Goal: Information Seeking & Learning: Learn about a topic

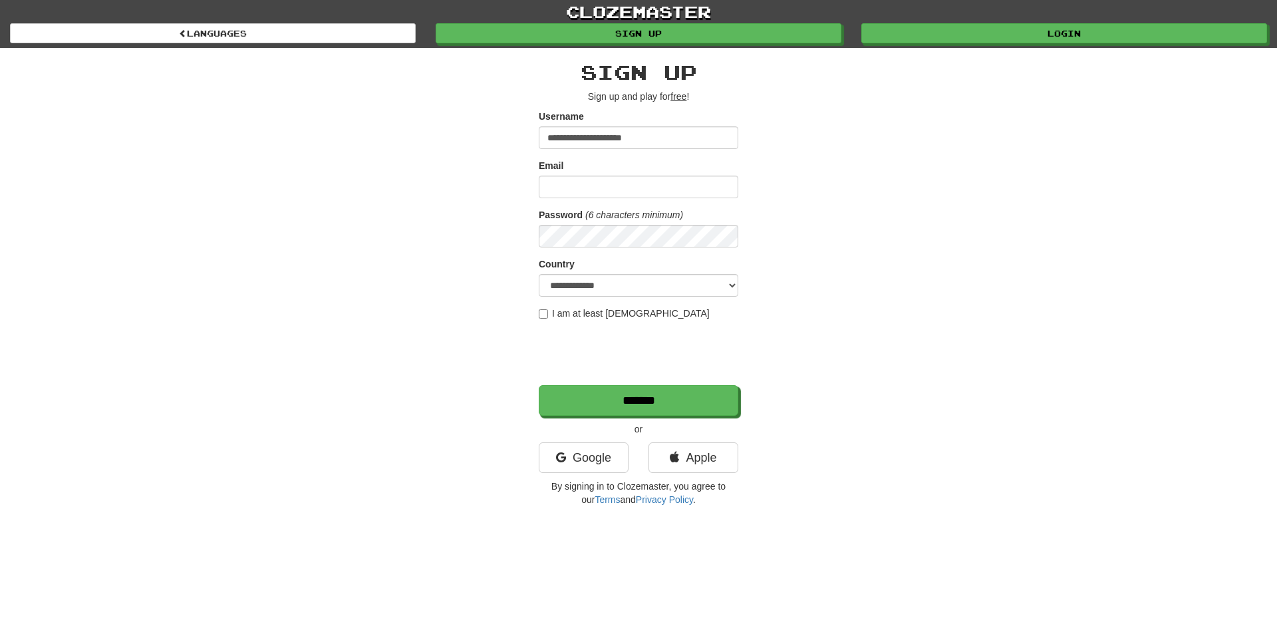
type input "**********"
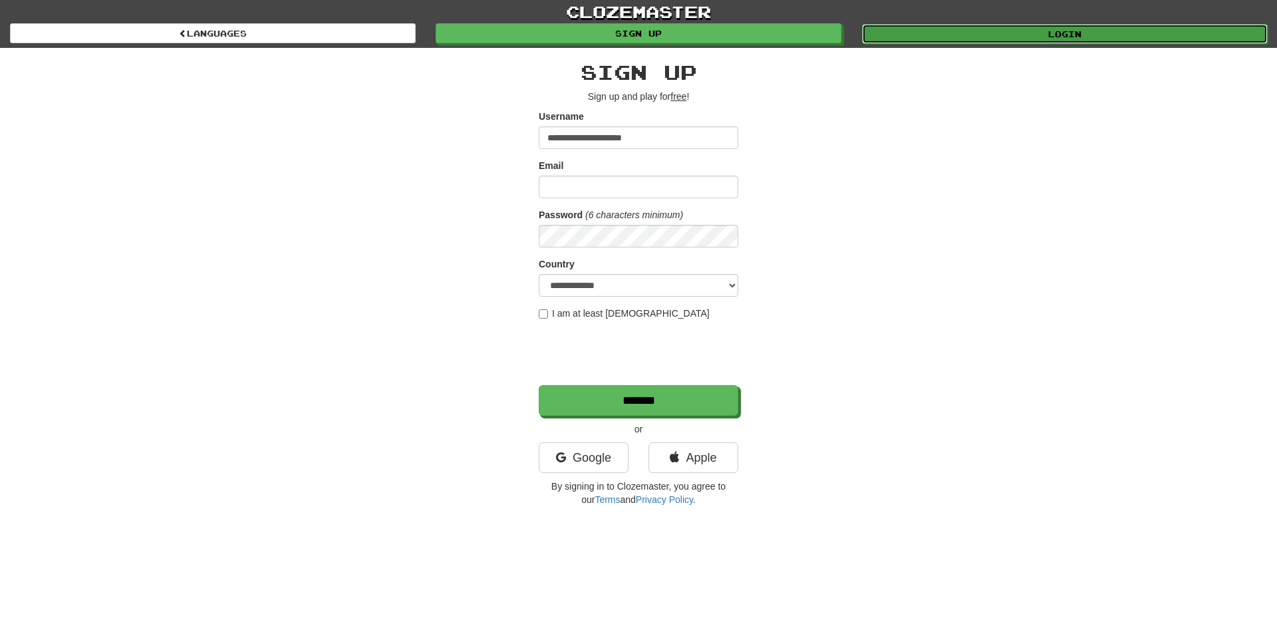
click at [1040, 39] on link "Login" at bounding box center [1065, 34] width 406 height 20
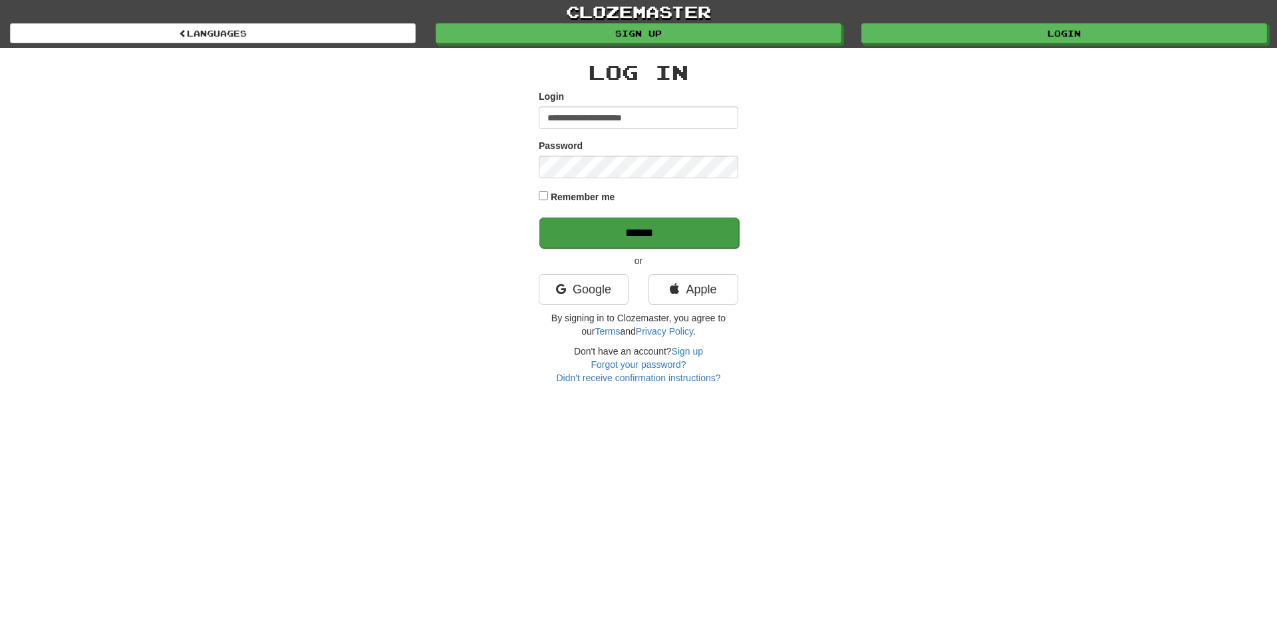
type input "**********"
click at [667, 224] on input "******" at bounding box center [638, 232] width 199 height 31
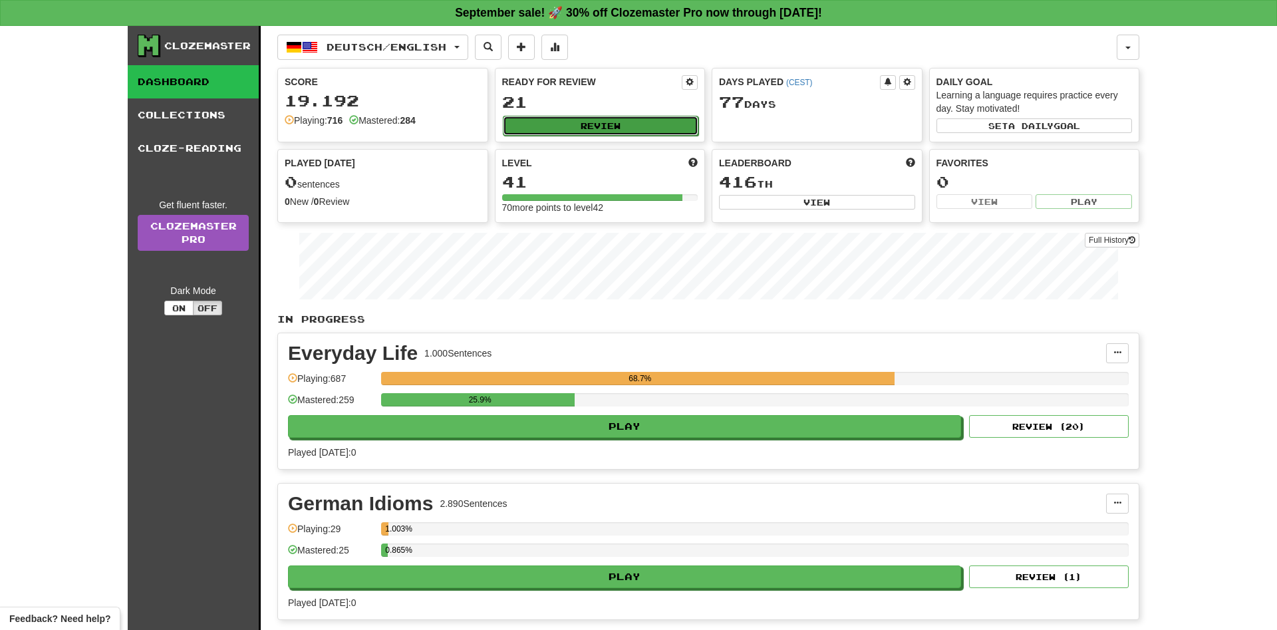
click at [570, 132] on button "Review" at bounding box center [601, 126] width 196 height 20
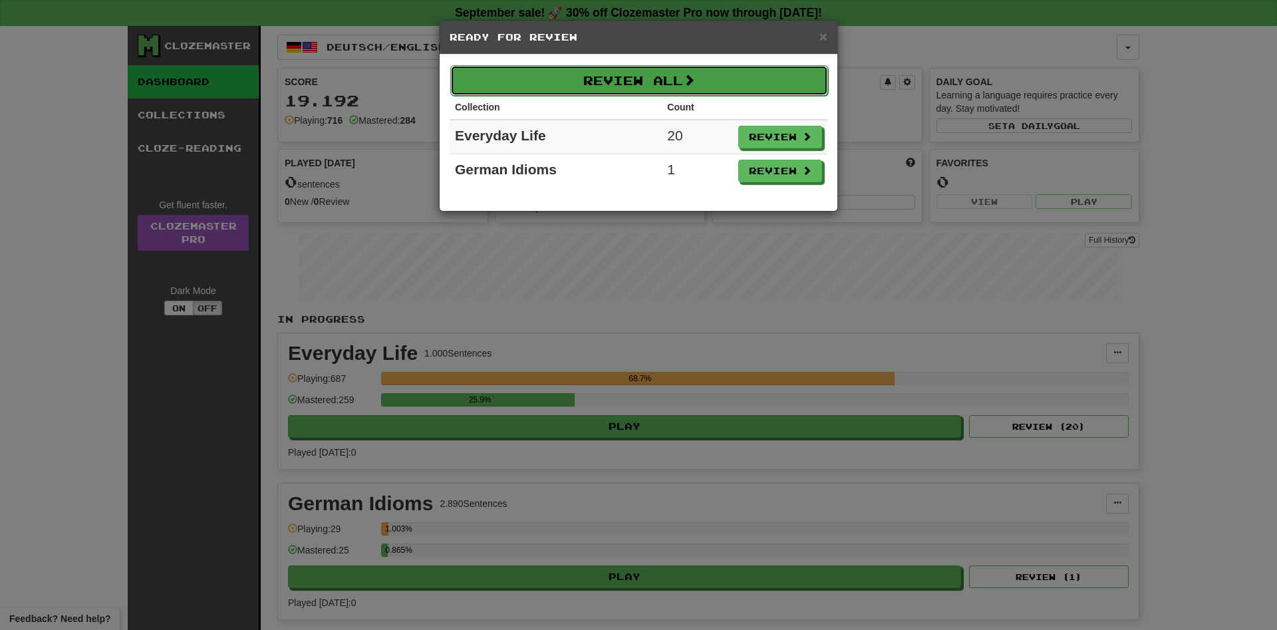
click at [690, 85] on span at bounding box center [689, 80] width 12 height 12
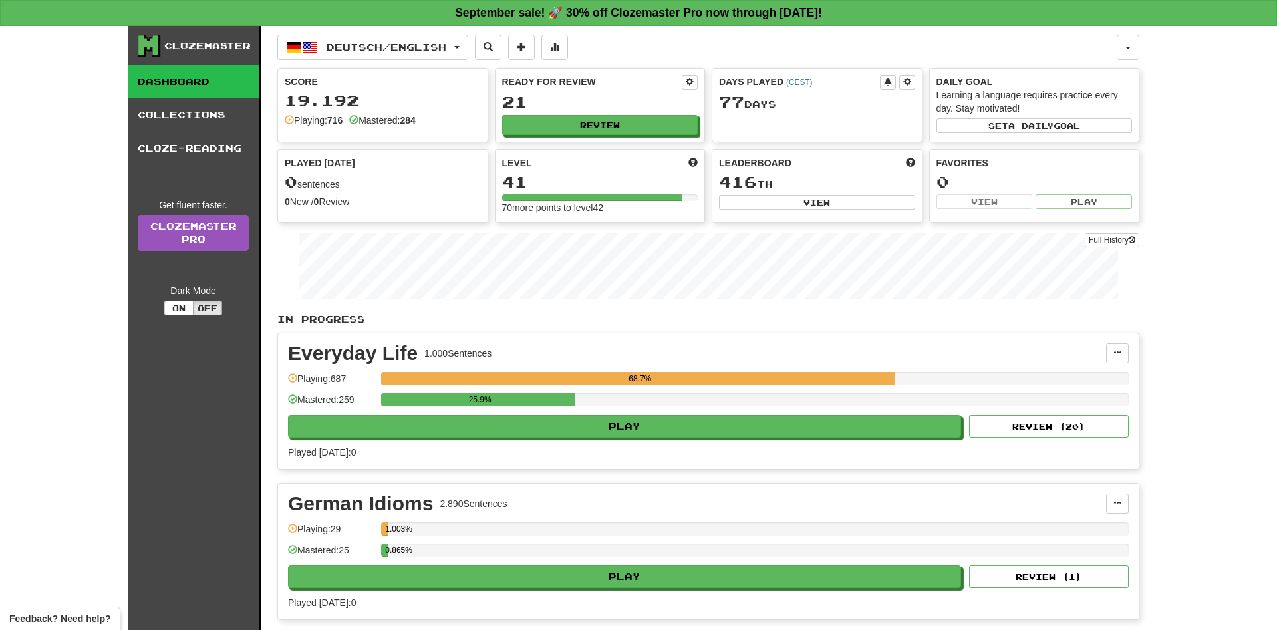
select select "**"
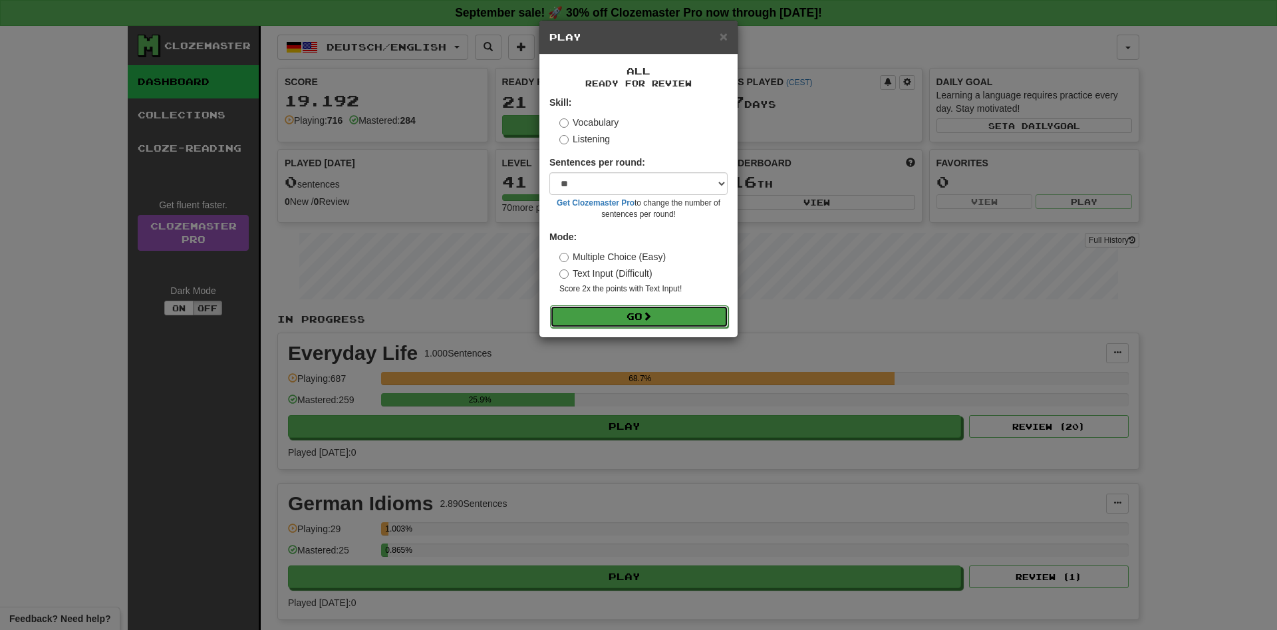
click at [667, 319] on button "Go" at bounding box center [639, 316] width 178 height 23
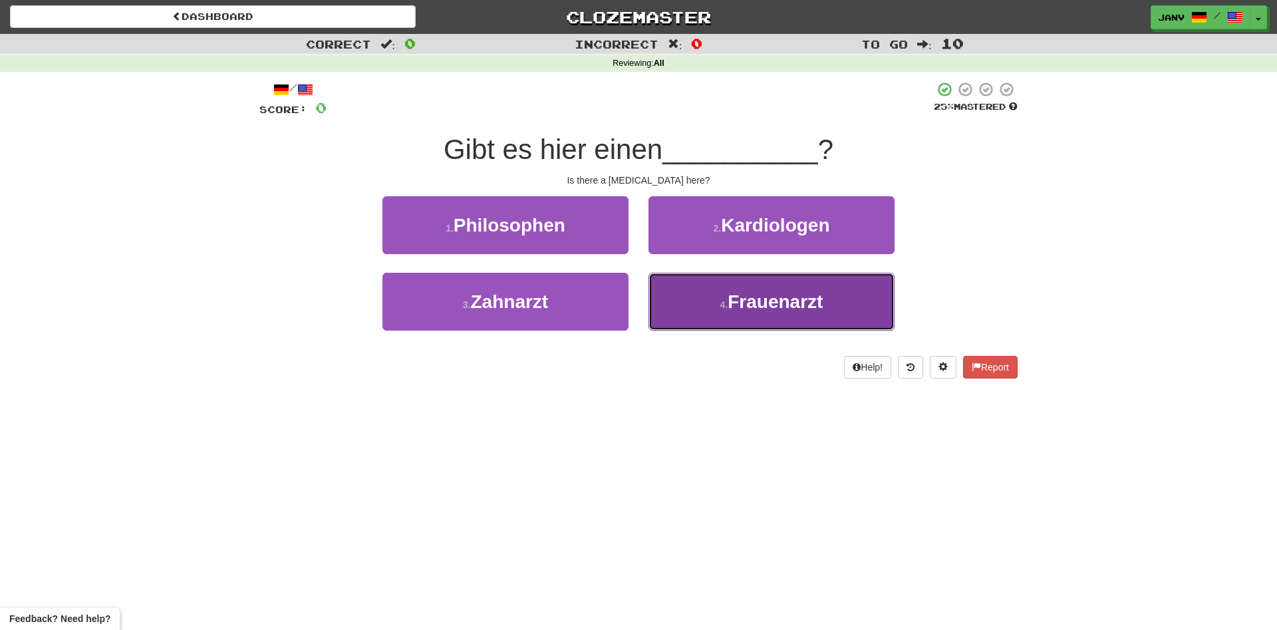
click at [838, 301] on button "4 . Frauenarzt" at bounding box center [771, 302] width 246 height 58
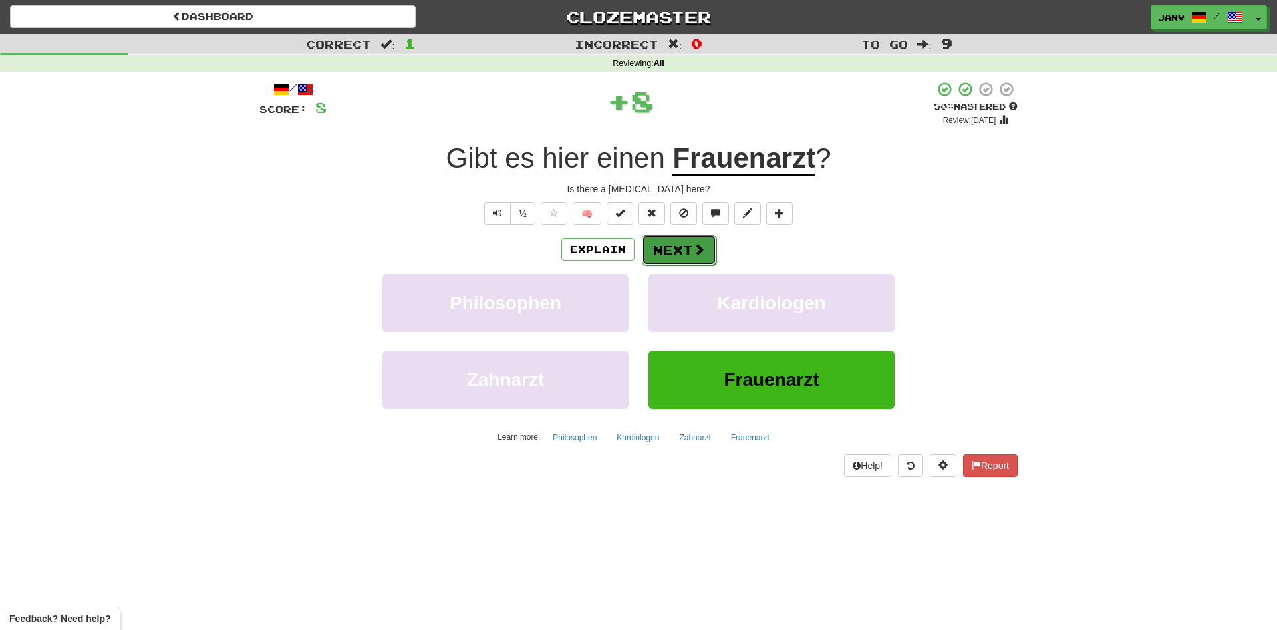
click at [691, 249] on button "Next" at bounding box center [679, 250] width 74 height 31
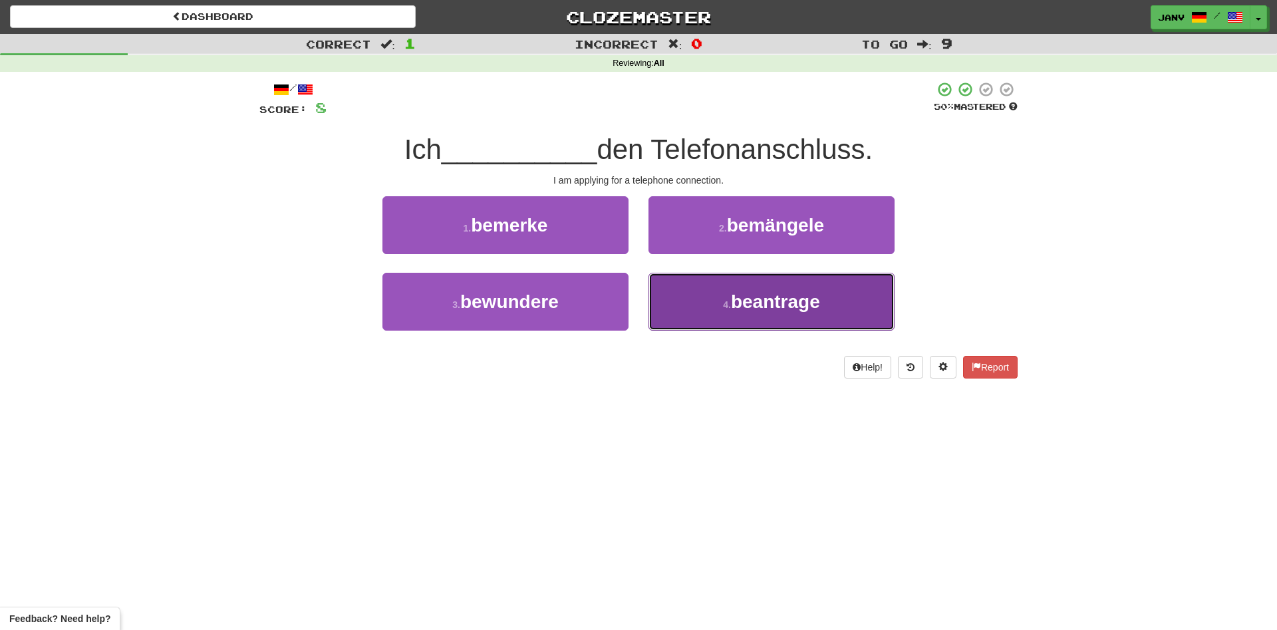
click at [781, 304] on span "beantrage" at bounding box center [775, 301] width 89 height 21
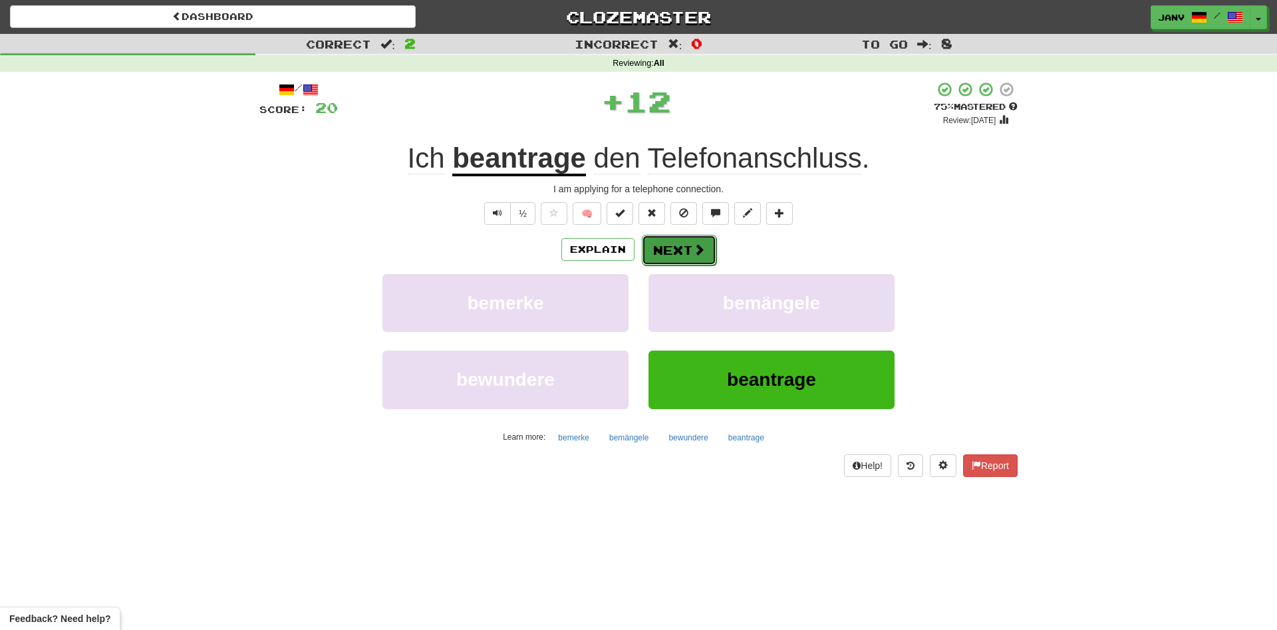
click at [698, 255] on span at bounding box center [699, 249] width 12 height 12
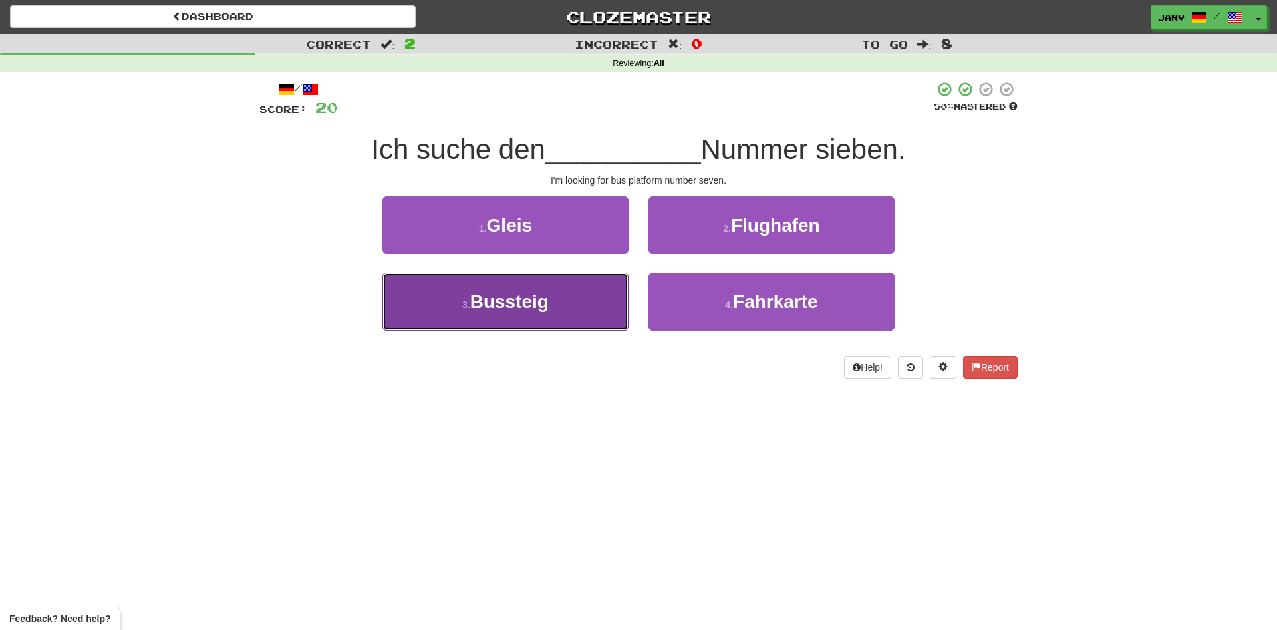
click at [577, 303] on button "3 . Bussteig" at bounding box center [505, 302] width 246 height 58
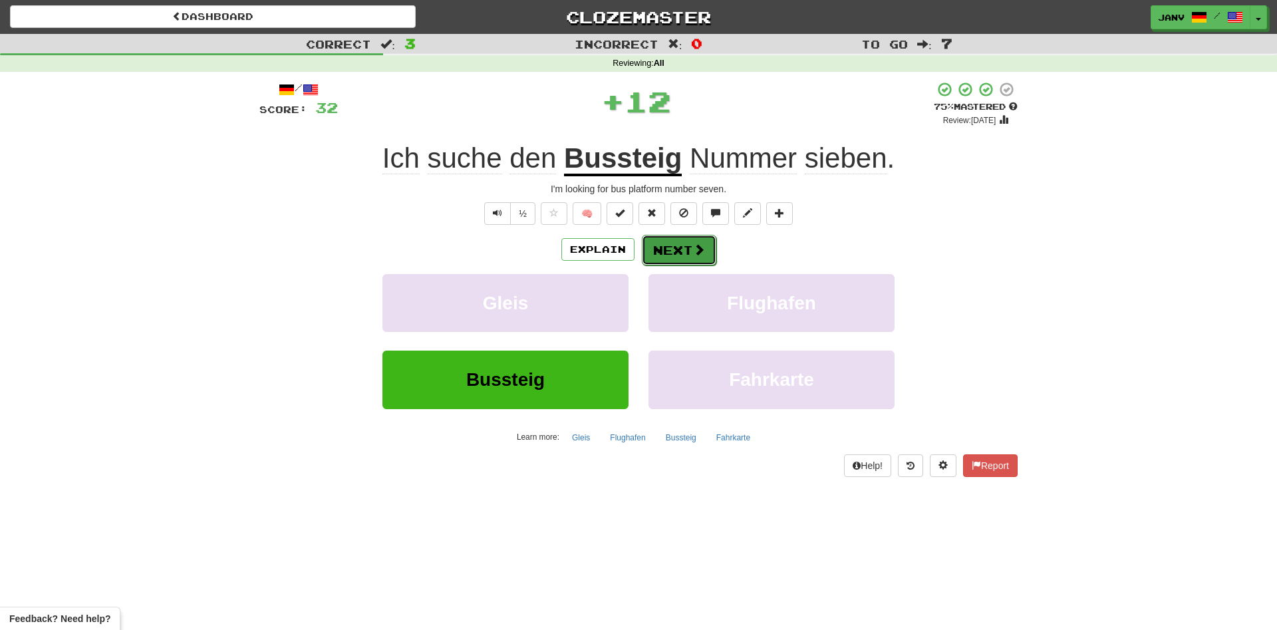
click at [694, 251] on span at bounding box center [699, 249] width 12 height 12
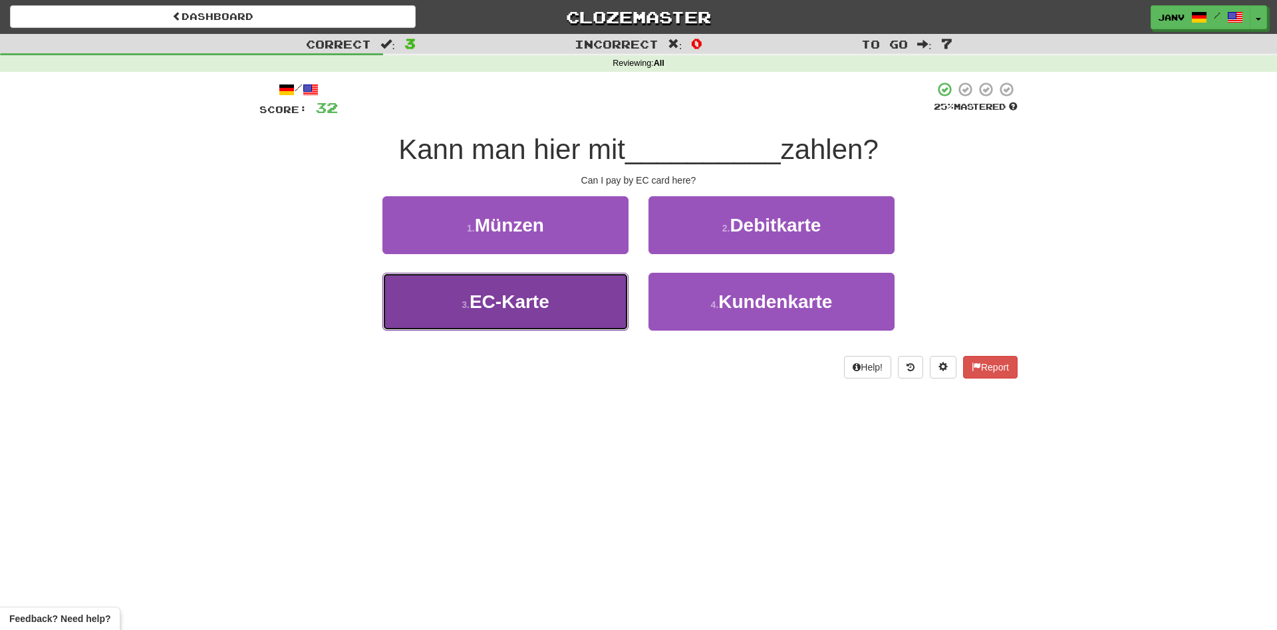
click at [562, 298] on button "3 . EC-Karte" at bounding box center [505, 302] width 246 height 58
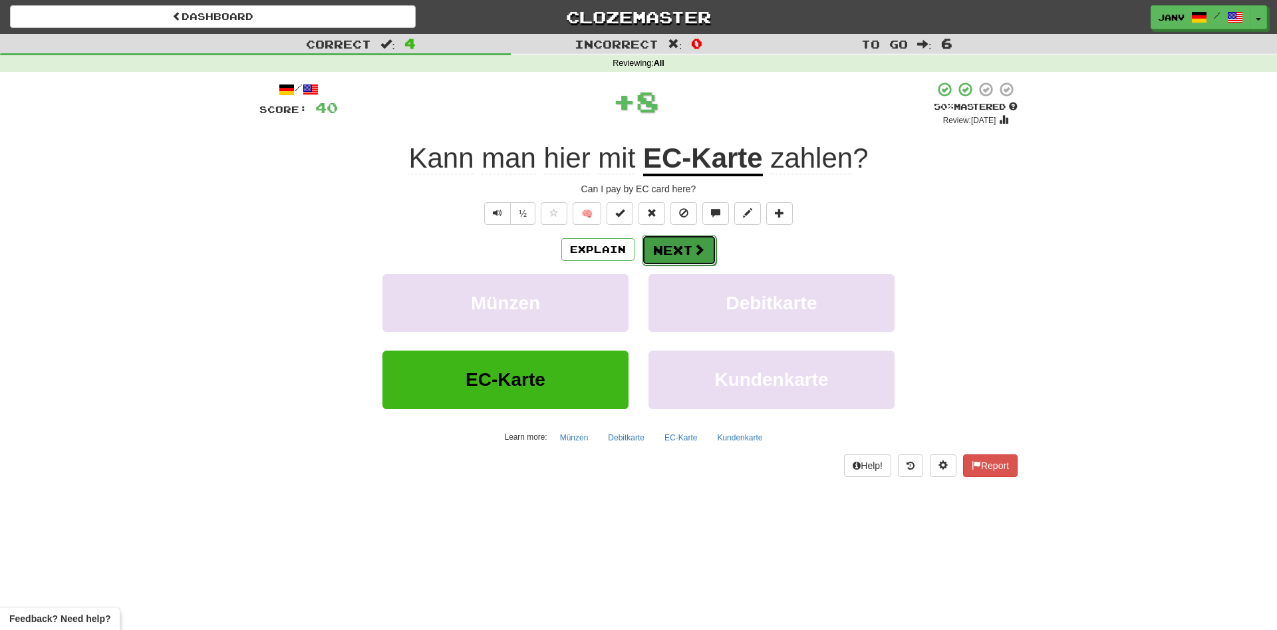
click at [705, 249] on button "Next" at bounding box center [679, 250] width 74 height 31
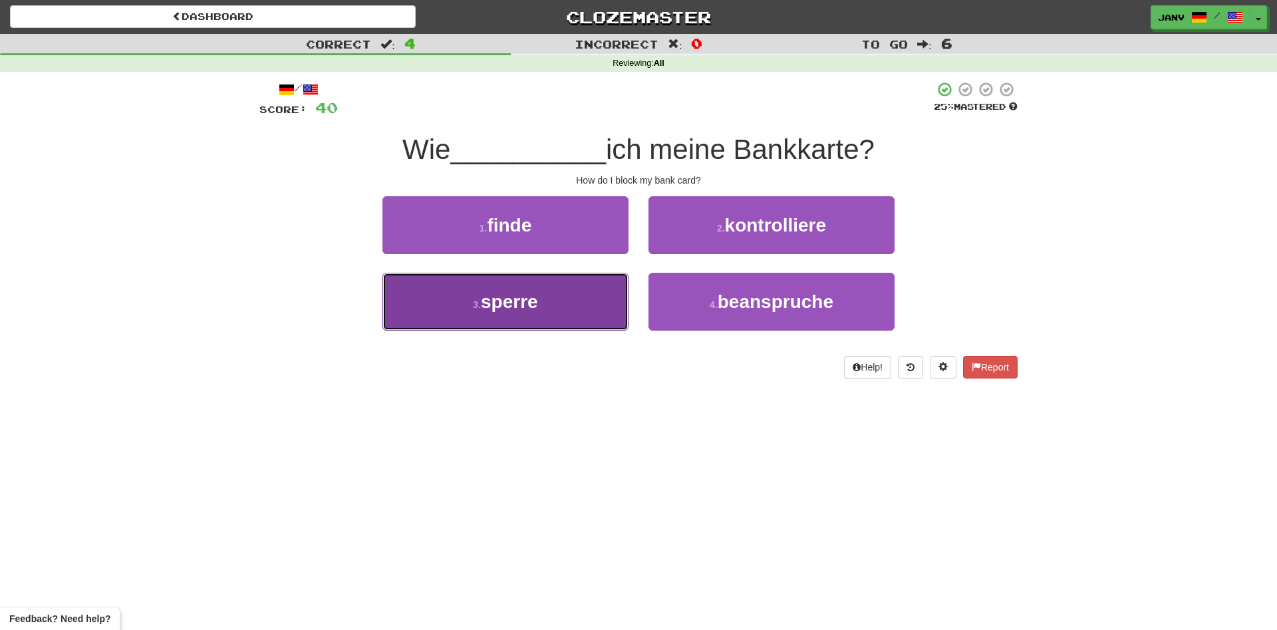
click at [559, 319] on button "3 . sperre" at bounding box center [505, 302] width 246 height 58
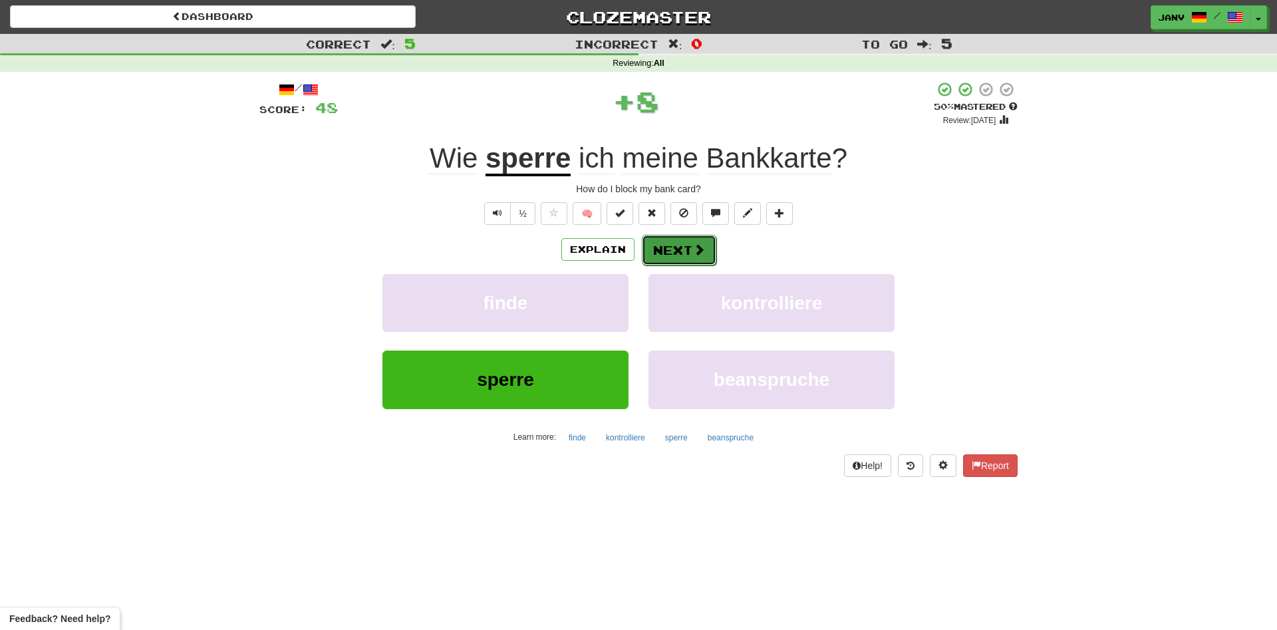
click at [695, 261] on button "Next" at bounding box center [679, 250] width 74 height 31
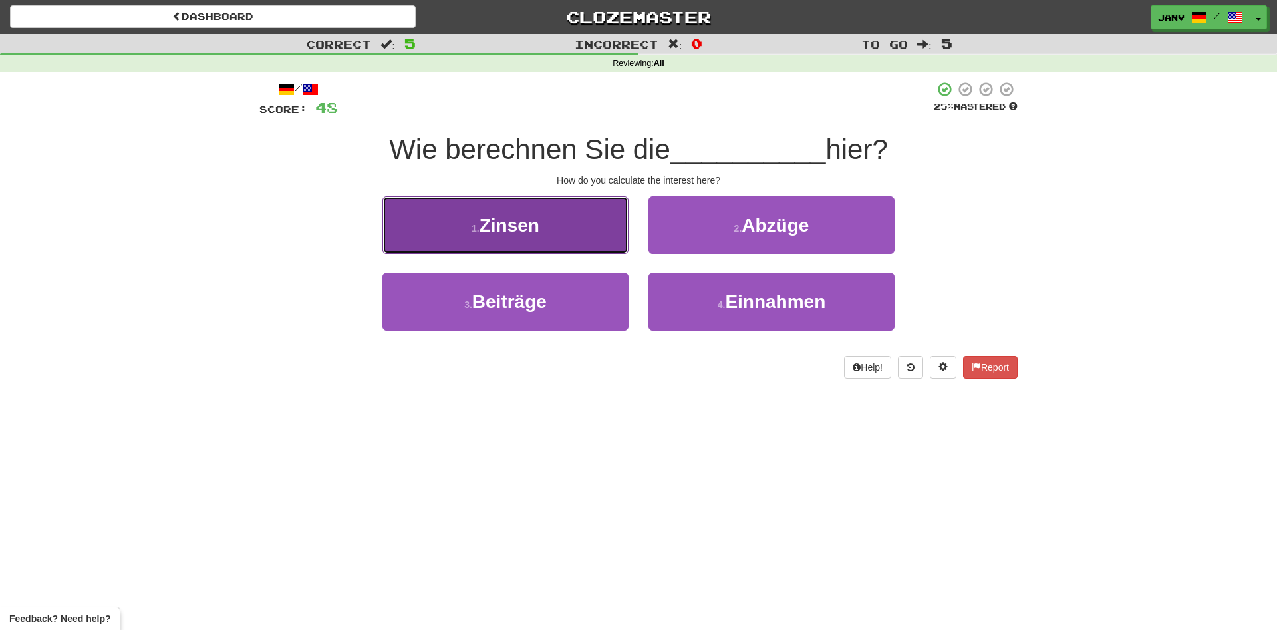
click at [565, 245] on button "1 . Zinsen" at bounding box center [505, 225] width 246 height 58
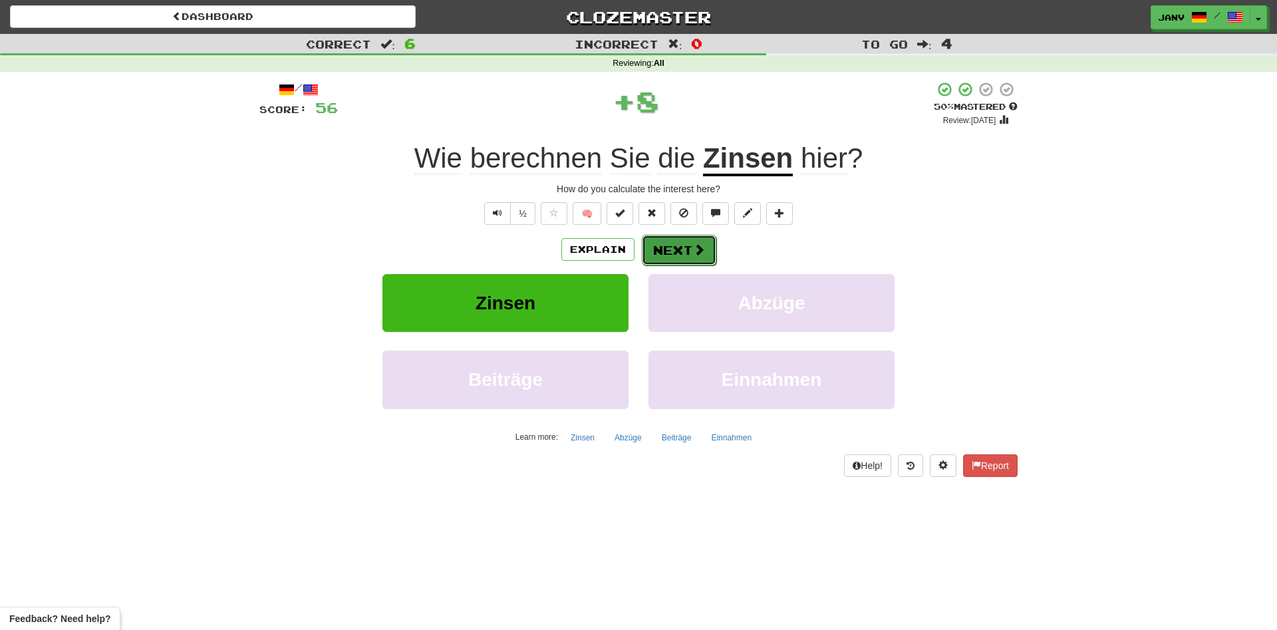
click at [701, 257] on button "Next" at bounding box center [679, 250] width 74 height 31
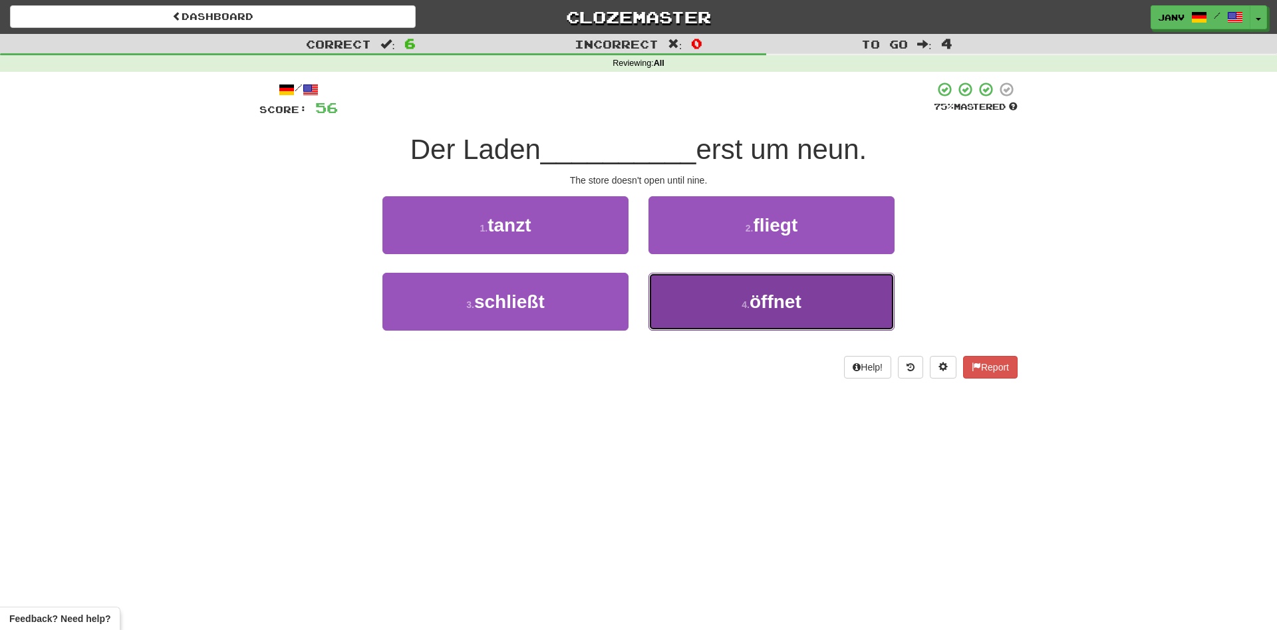
click at [761, 310] on span "öffnet" at bounding box center [775, 301] width 52 height 21
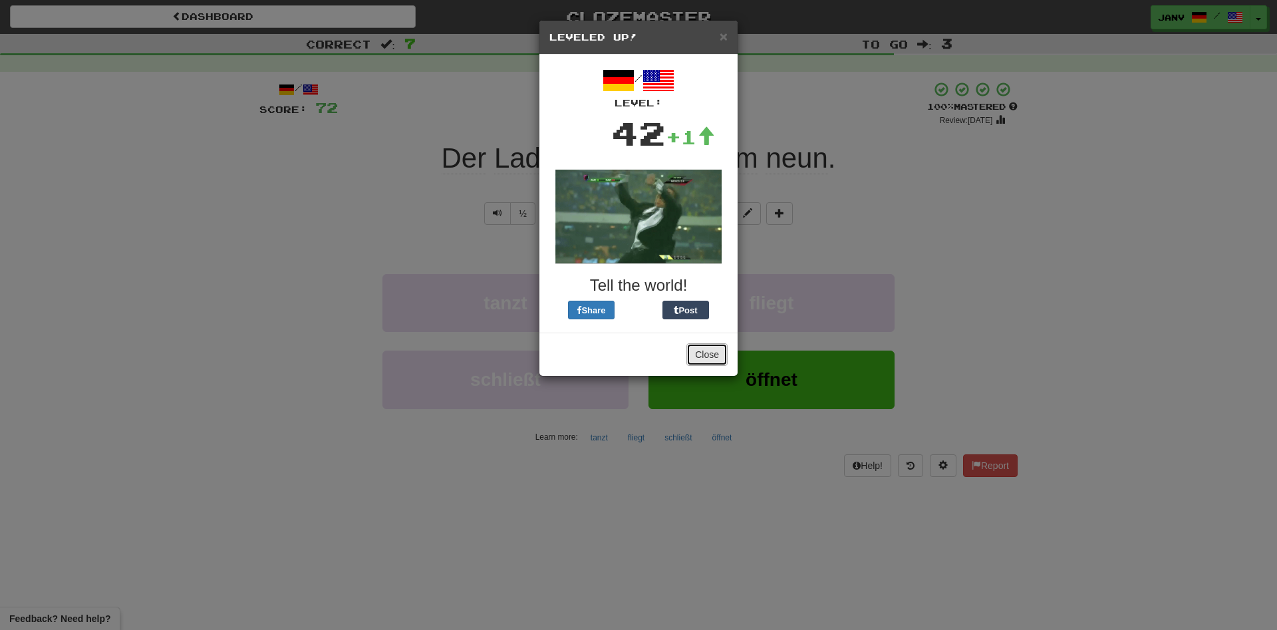
click at [705, 361] on button "Close" at bounding box center [706, 354] width 41 height 23
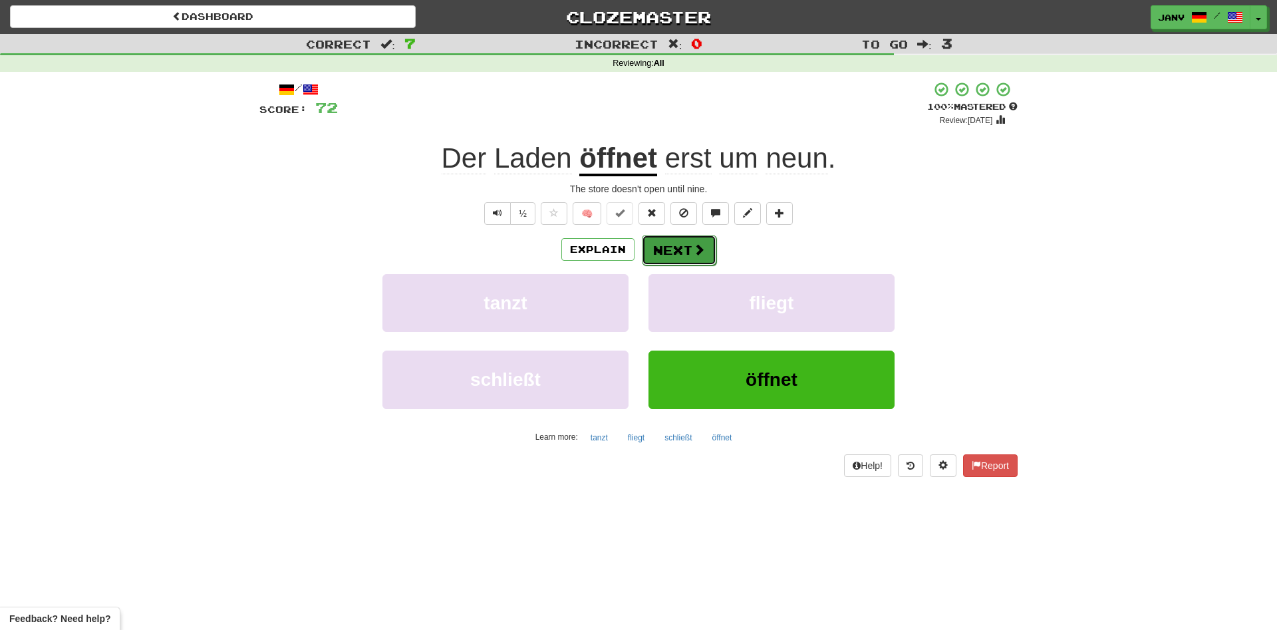
click at [705, 250] on button "Next" at bounding box center [679, 250] width 74 height 31
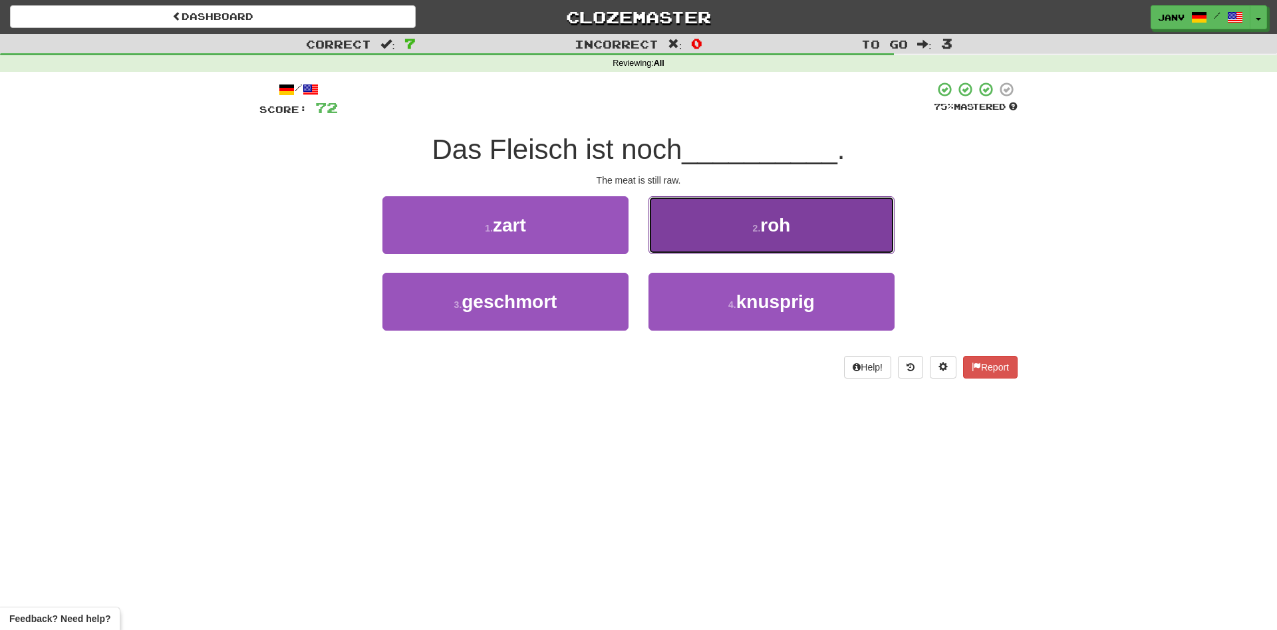
click at [773, 231] on span "roh" at bounding box center [775, 225] width 30 height 21
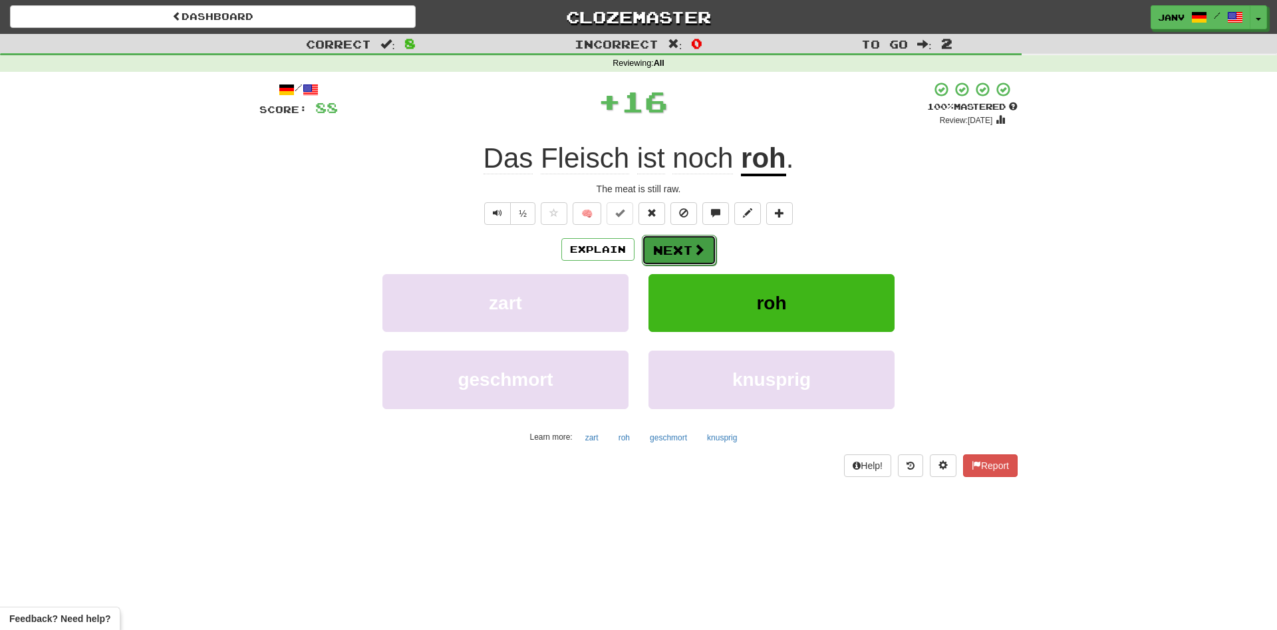
click at [694, 254] on span at bounding box center [699, 249] width 12 height 12
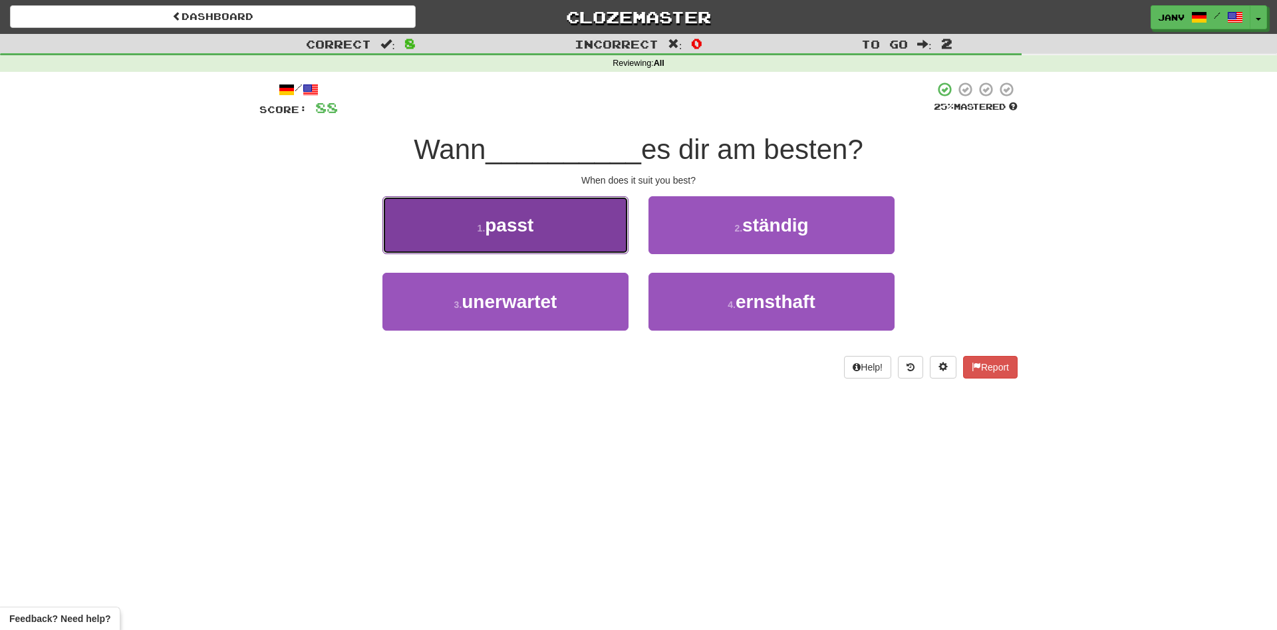
click at [561, 239] on button "1 . passt" at bounding box center [505, 225] width 246 height 58
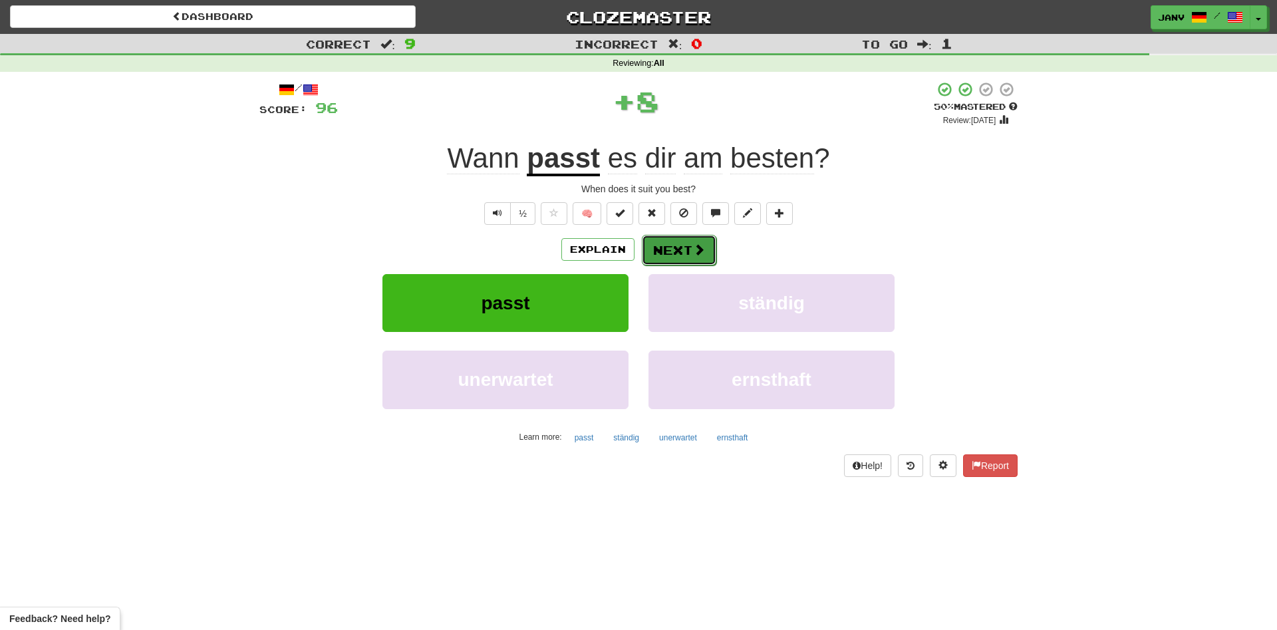
click at [670, 245] on button "Next" at bounding box center [679, 250] width 74 height 31
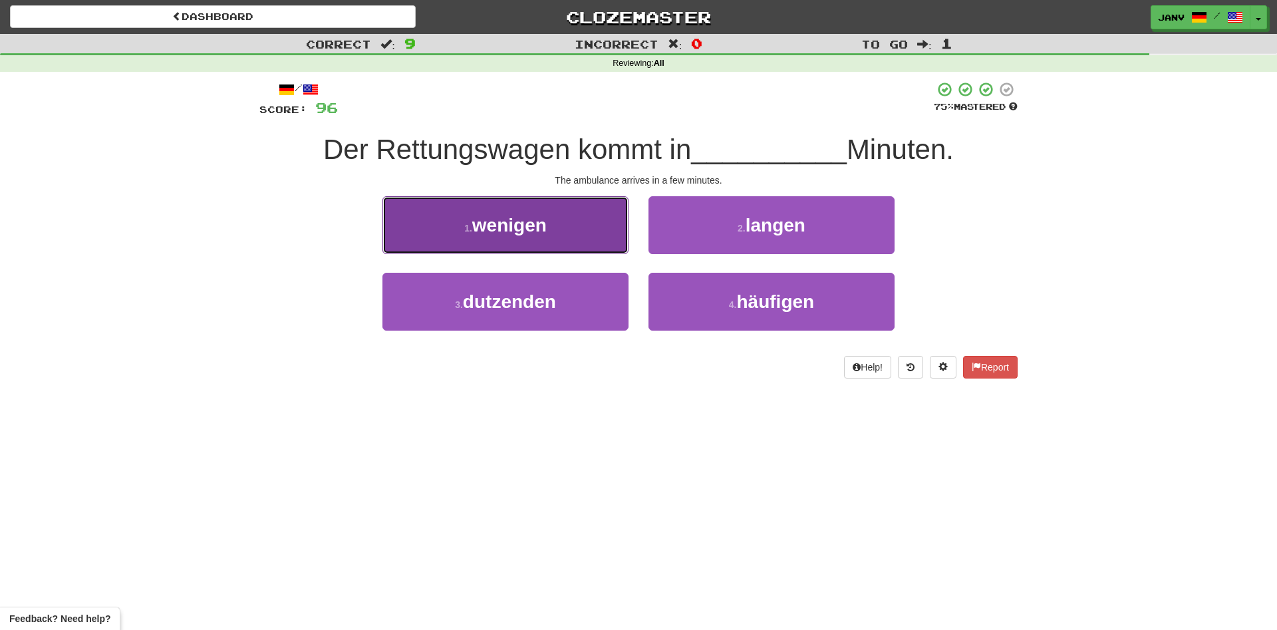
click at [548, 240] on button "1 . wenigen" at bounding box center [505, 225] width 246 height 58
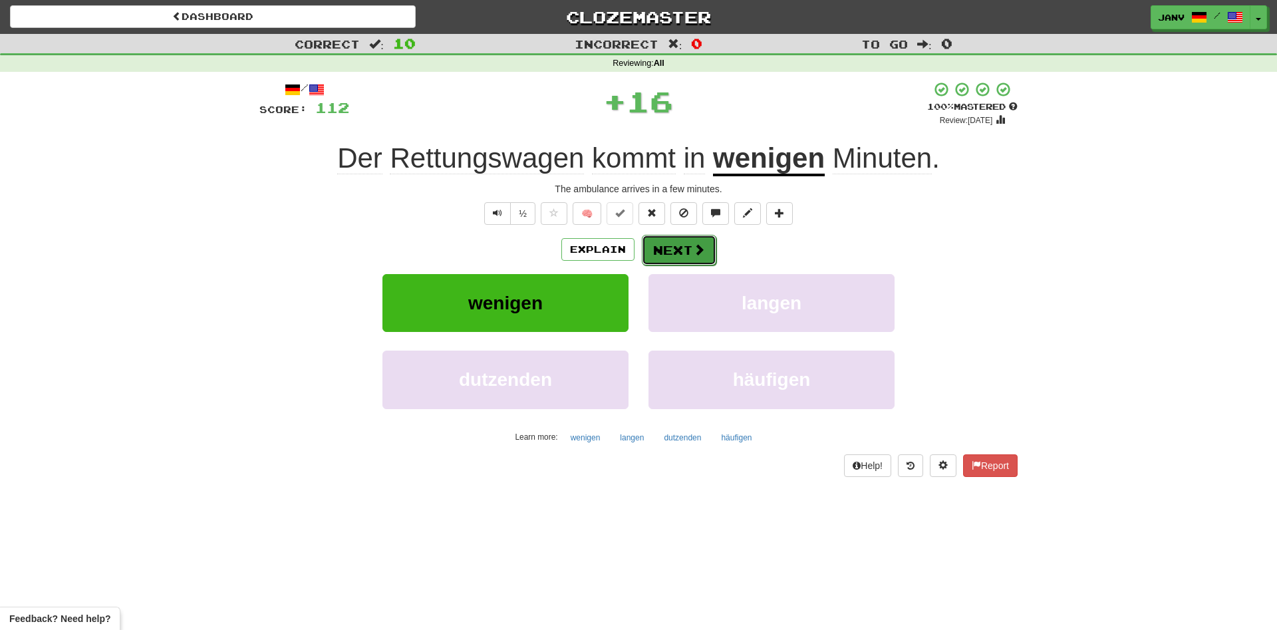
click at [662, 248] on button "Next" at bounding box center [679, 250] width 74 height 31
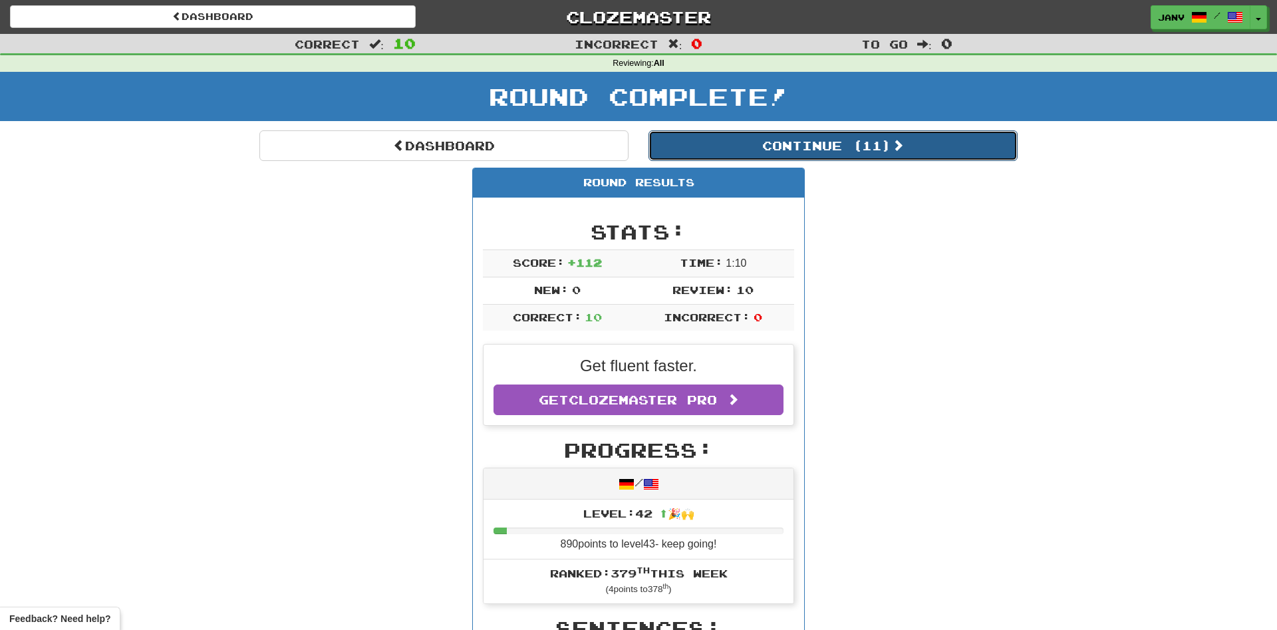
click at [858, 143] on button "Continue ( 11 )" at bounding box center [832, 145] width 369 height 31
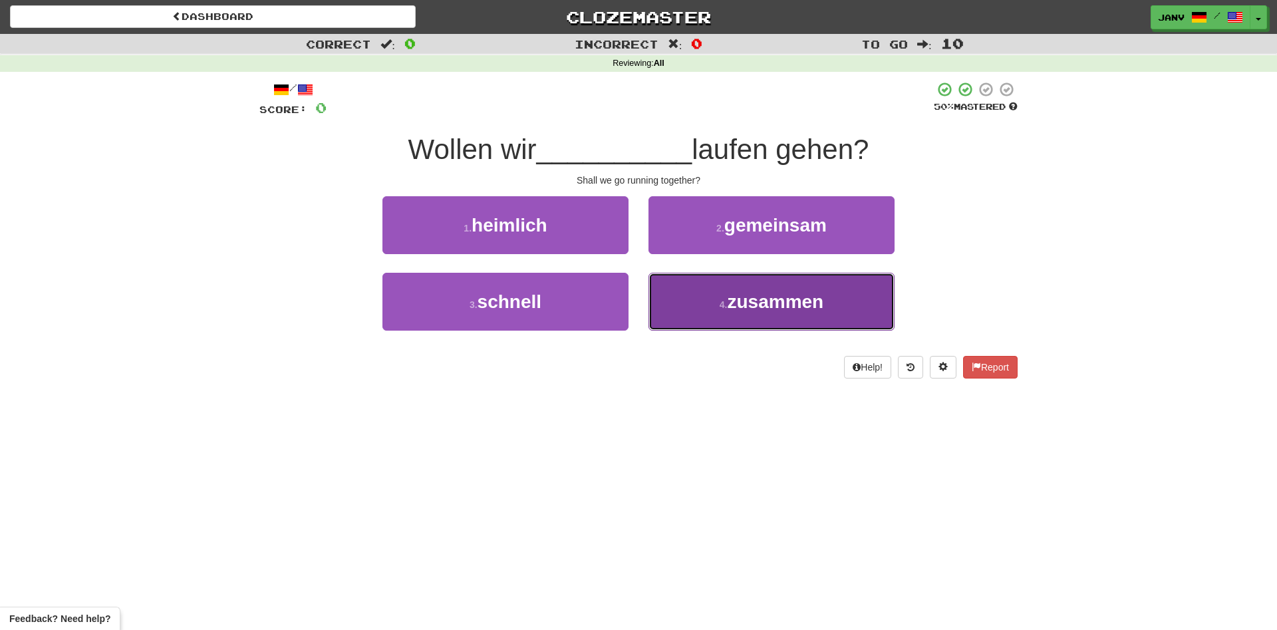
click at [807, 291] on button "4 . zusammen" at bounding box center [771, 302] width 246 height 58
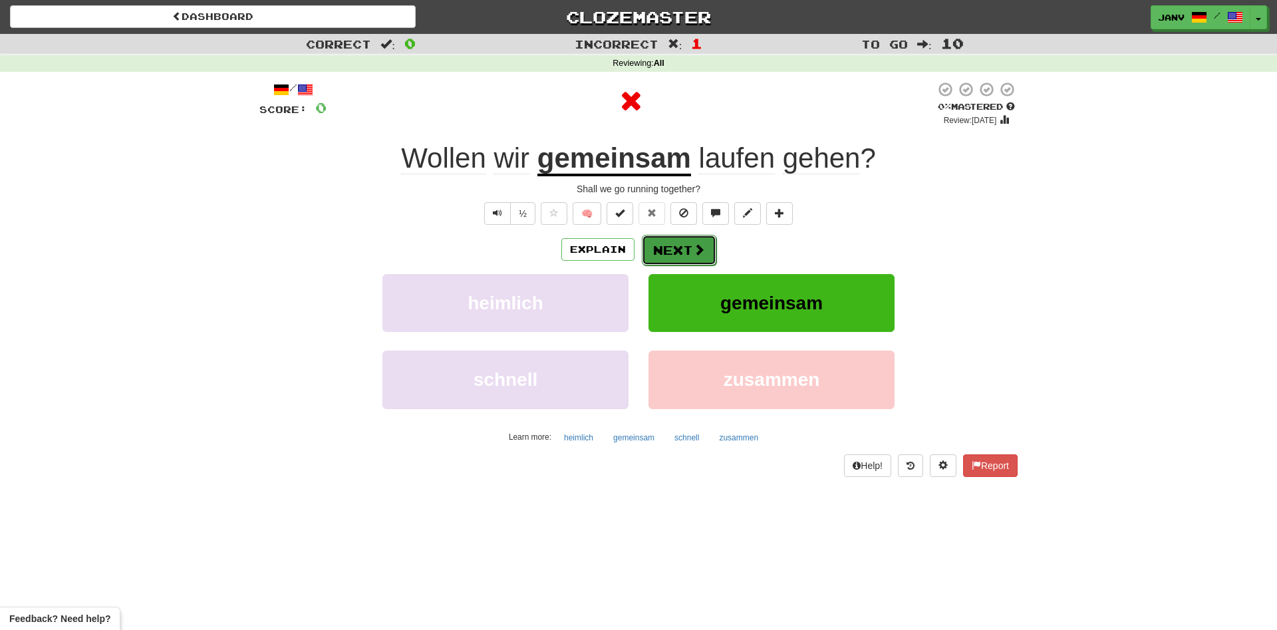
click at [700, 255] on span at bounding box center [699, 249] width 12 height 12
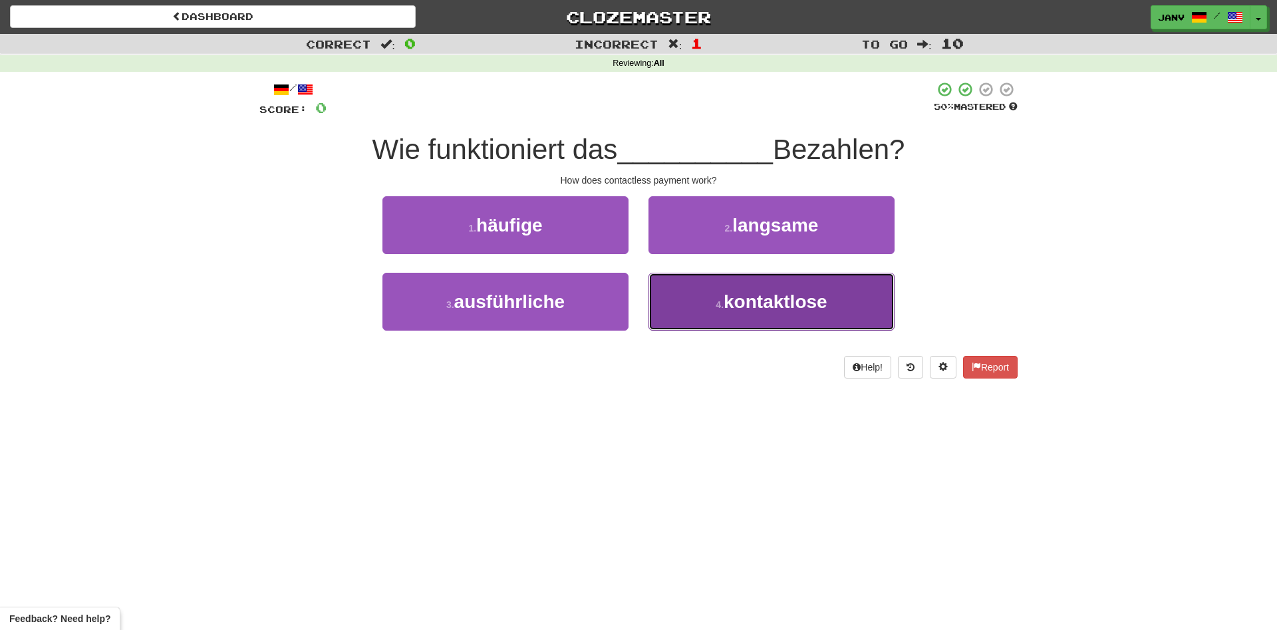
click at [772, 299] on span "kontaktlose" at bounding box center [775, 301] width 104 height 21
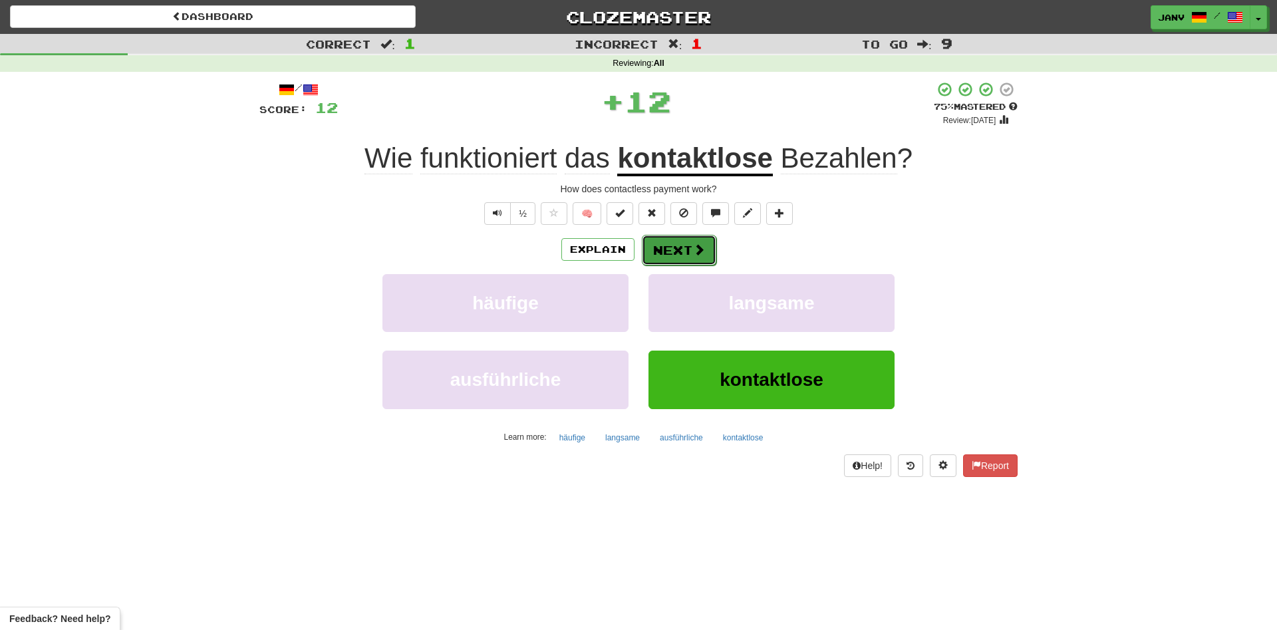
click at [694, 253] on span at bounding box center [699, 249] width 12 height 12
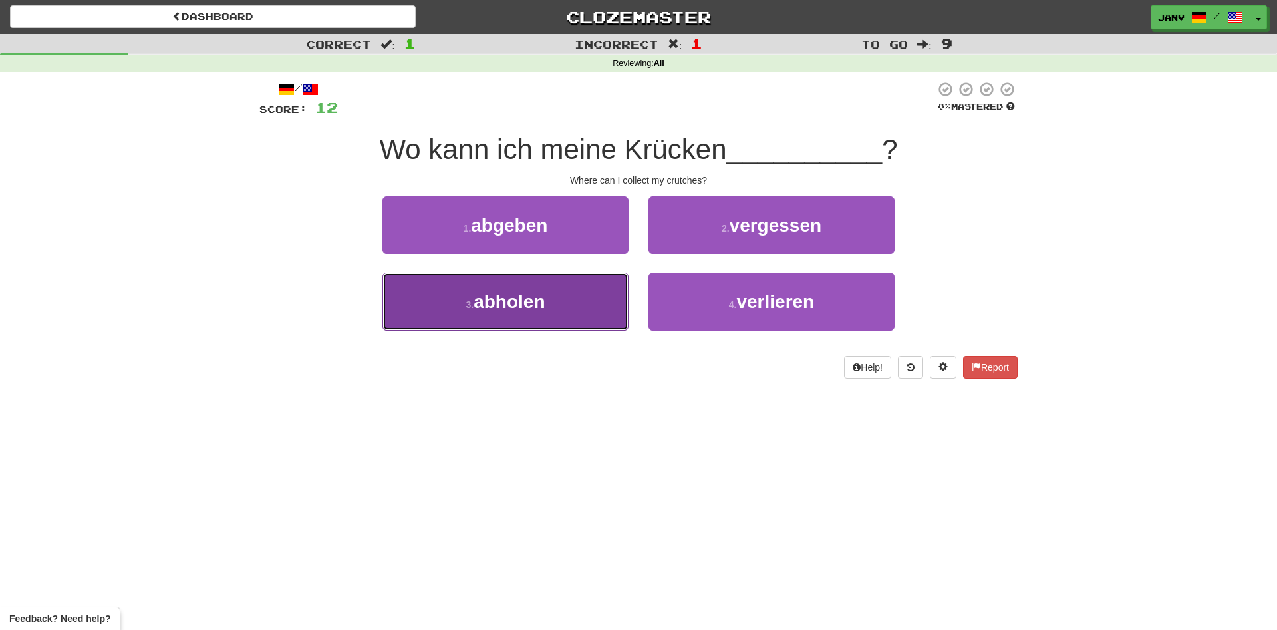
click at [557, 307] on button "3 . abholen" at bounding box center [505, 302] width 246 height 58
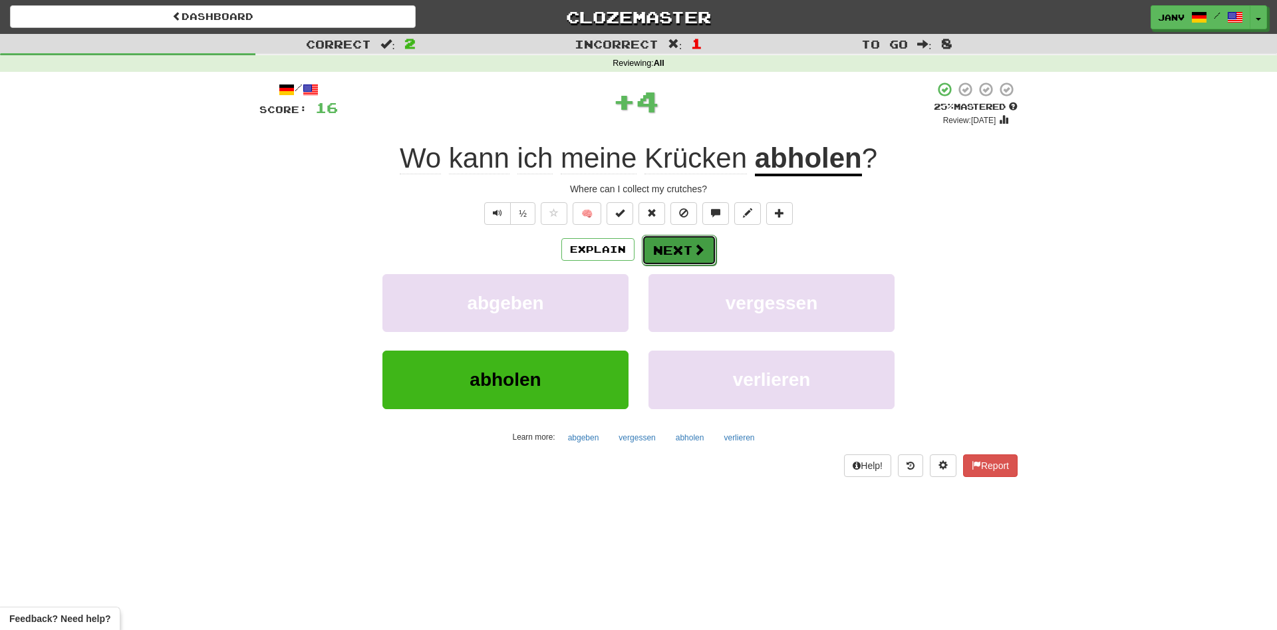
click at [709, 242] on button "Next" at bounding box center [679, 250] width 74 height 31
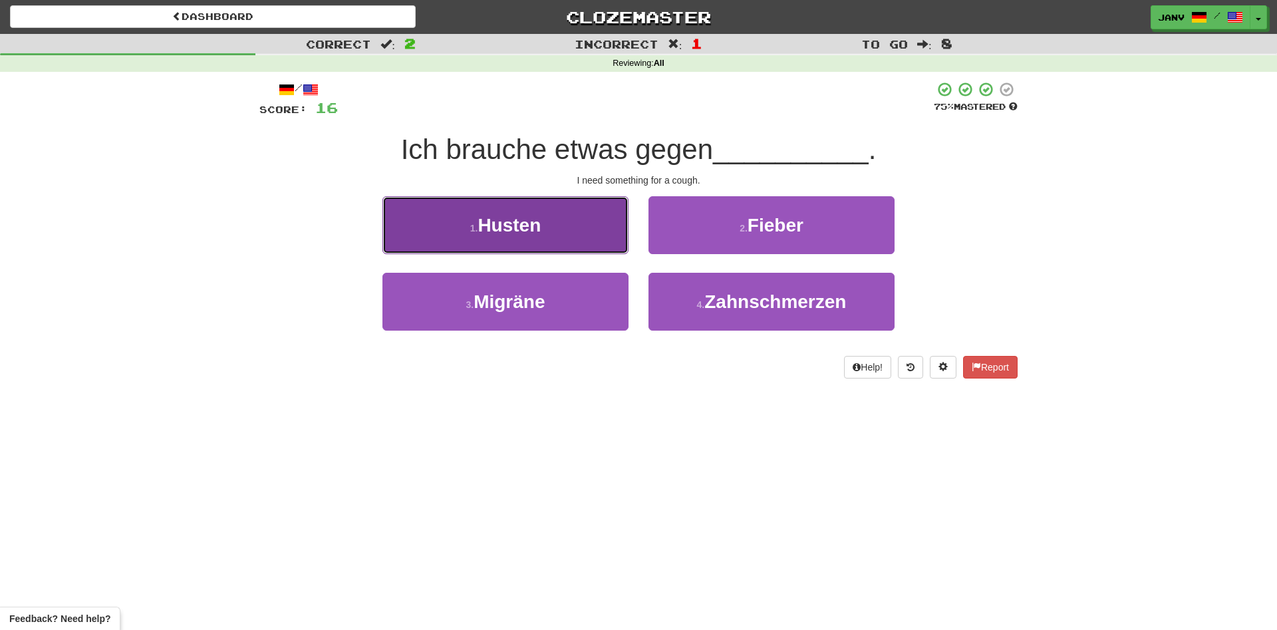
click at [538, 225] on span "Husten" at bounding box center [508, 225] width 63 height 21
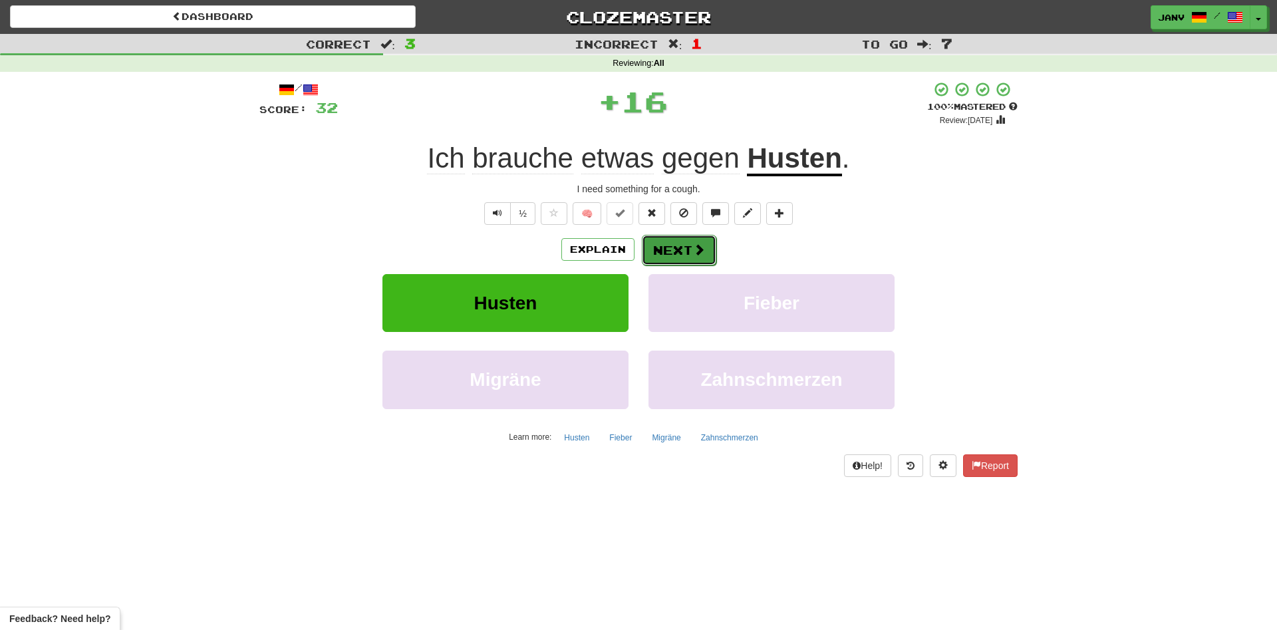
click at [698, 252] on span at bounding box center [699, 249] width 12 height 12
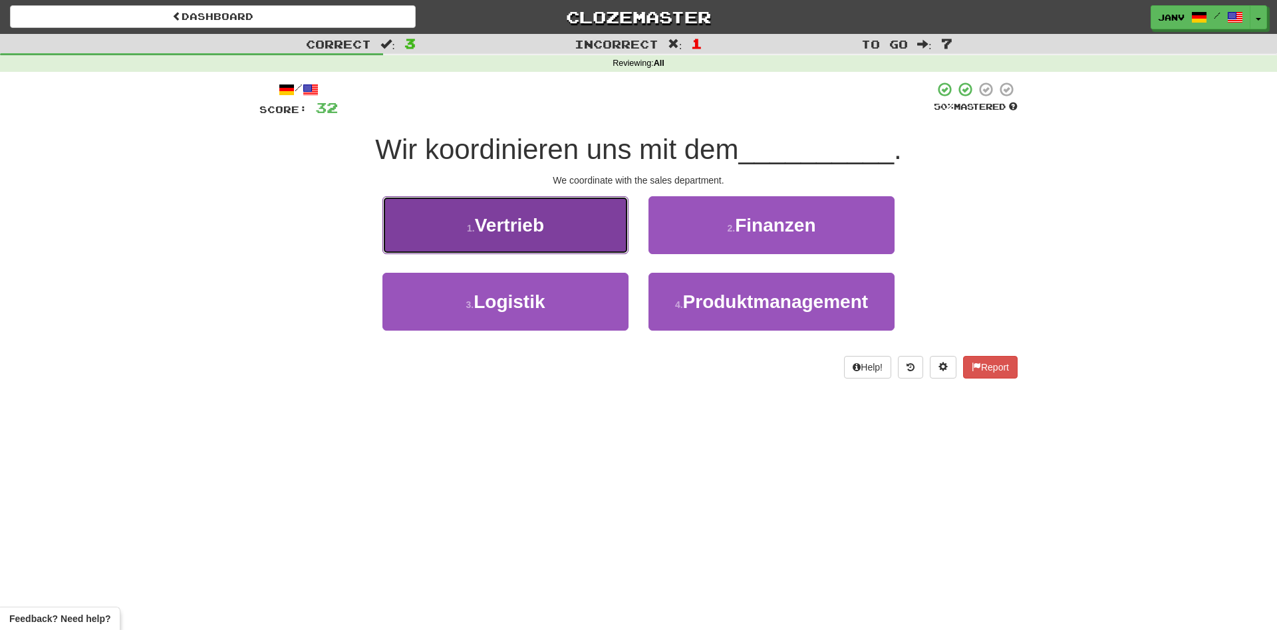
click at [575, 239] on button "1 . Vertrieb" at bounding box center [505, 225] width 246 height 58
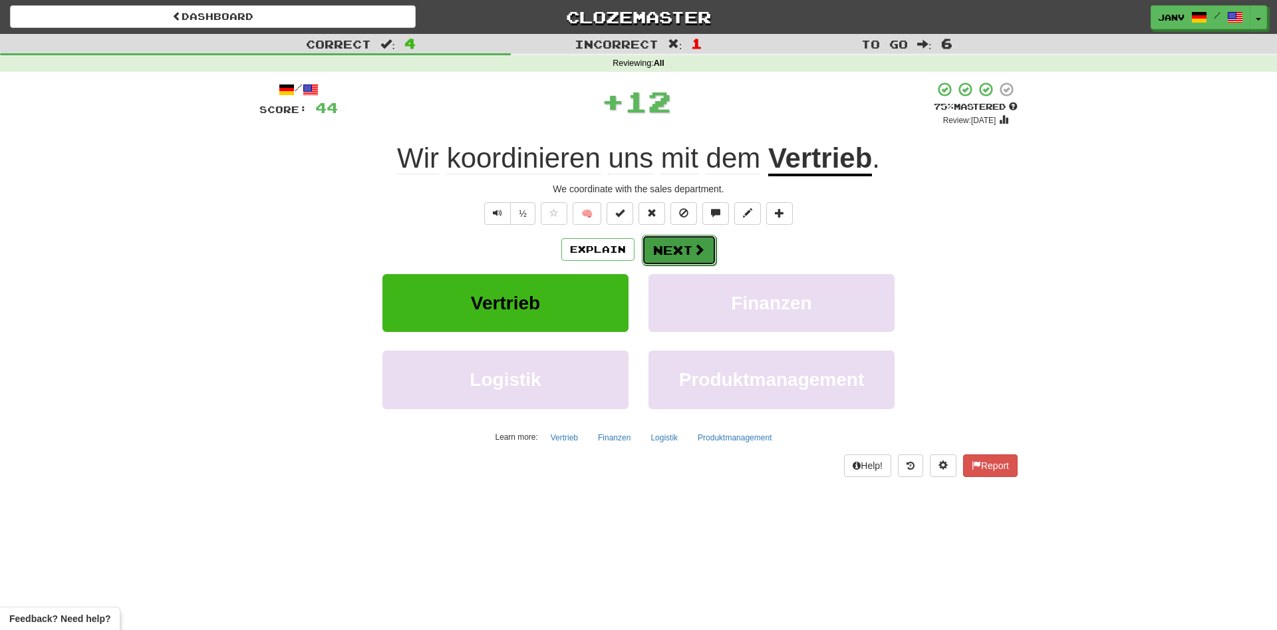
click at [698, 243] on span at bounding box center [699, 249] width 12 height 12
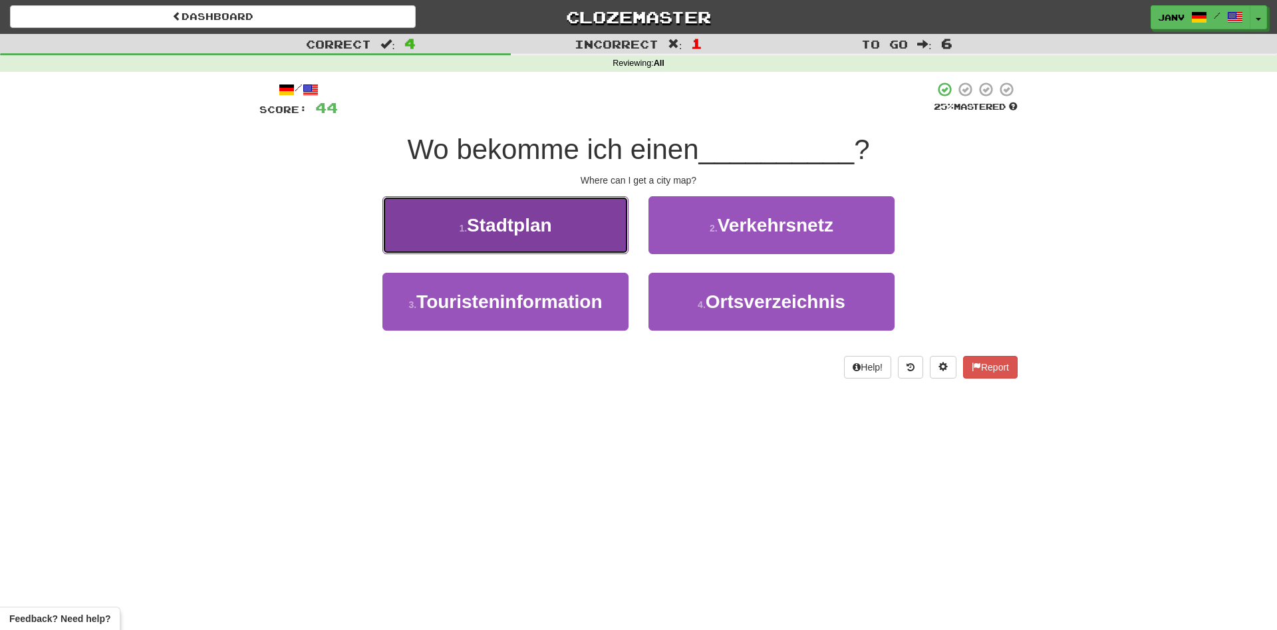
click at [572, 235] on button "1 . Stadtplan" at bounding box center [505, 225] width 246 height 58
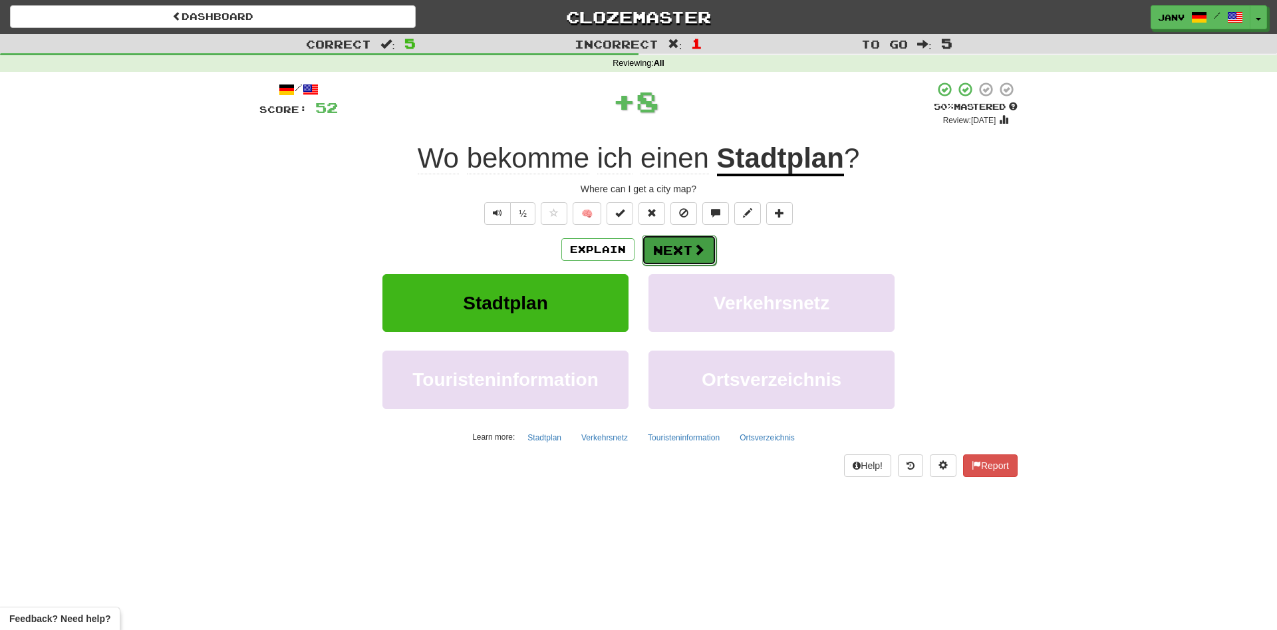
click at [694, 248] on span at bounding box center [699, 249] width 12 height 12
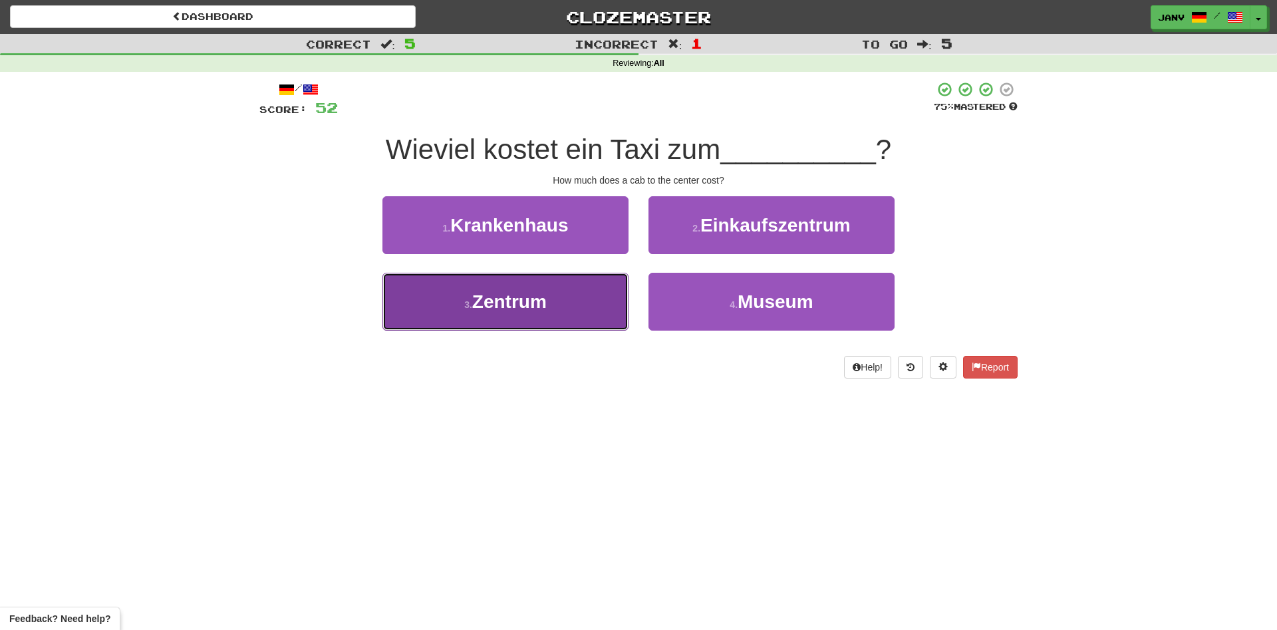
click at [569, 291] on button "3 . Zentrum" at bounding box center [505, 302] width 246 height 58
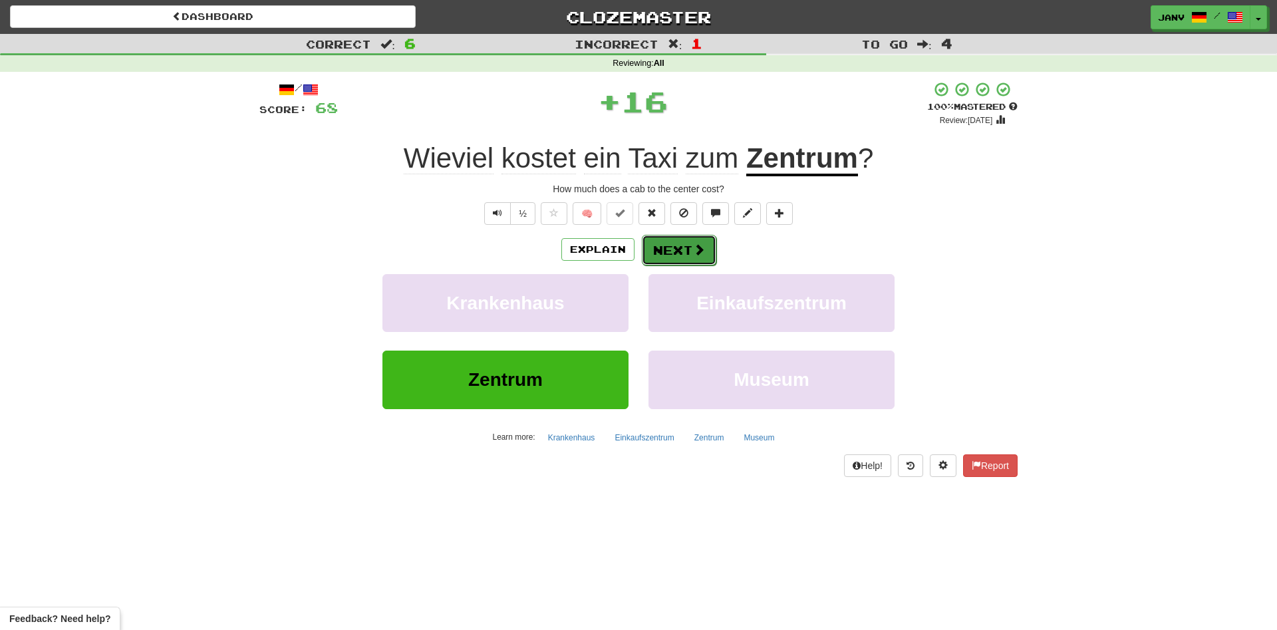
click at [683, 255] on button "Next" at bounding box center [679, 250] width 74 height 31
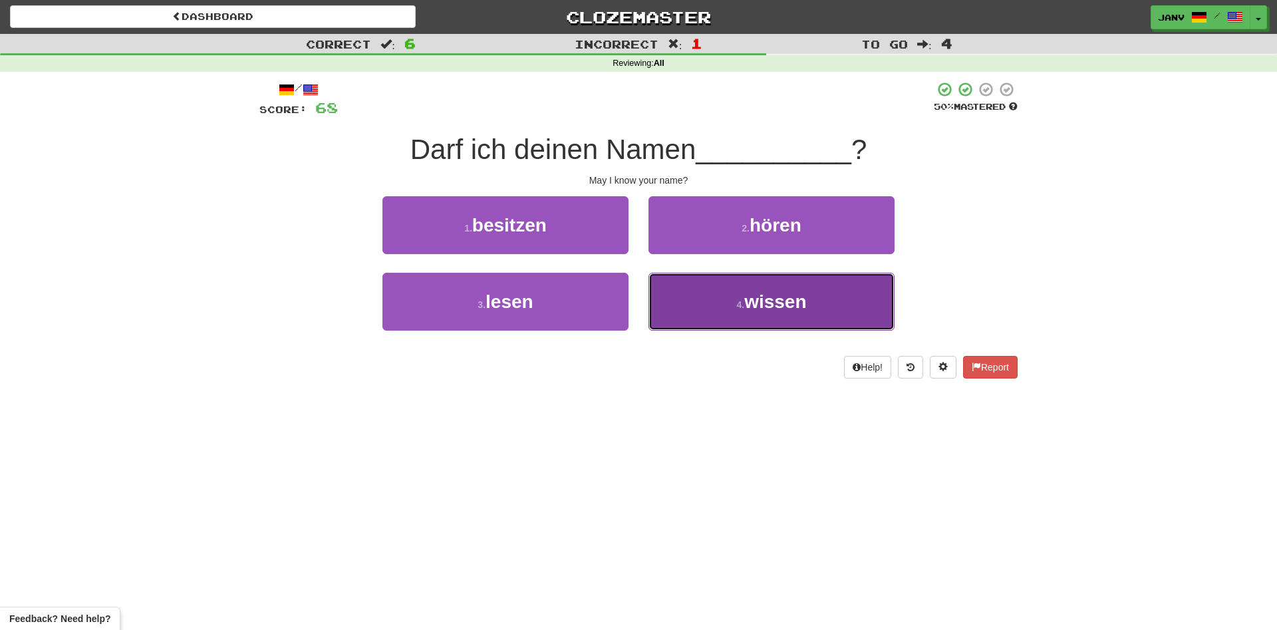
click at [767, 296] on span "wissen" at bounding box center [775, 301] width 62 height 21
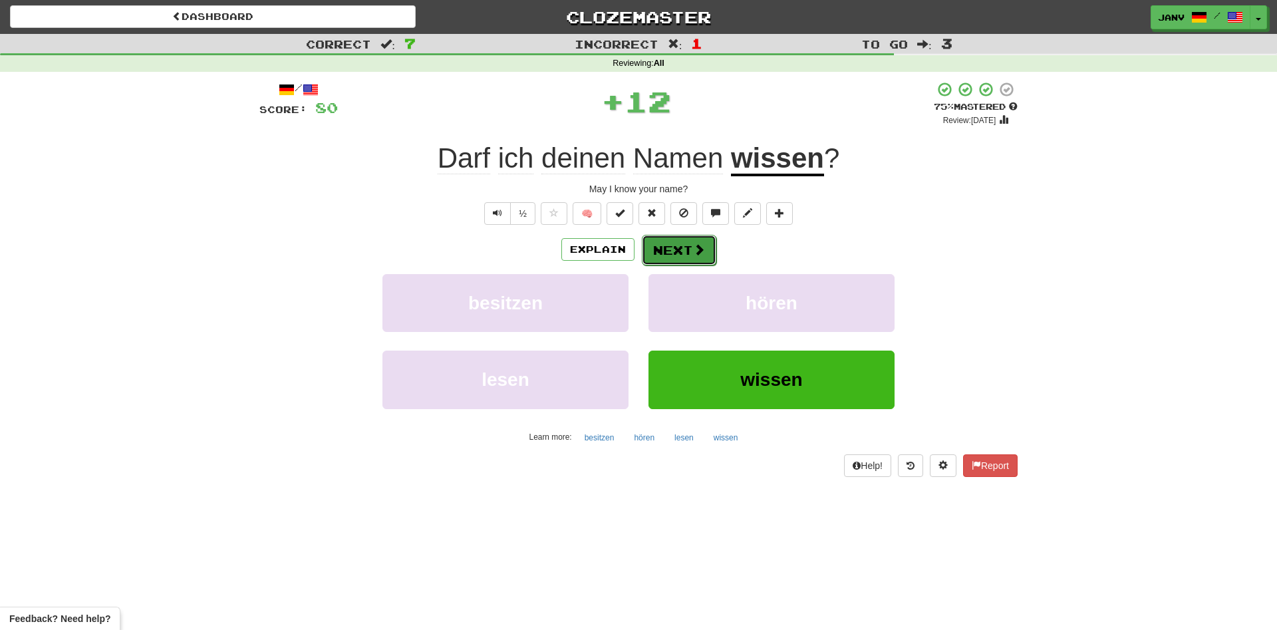
click at [687, 247] on button "Next" at bounding box center [679, 250] width 74 height 31
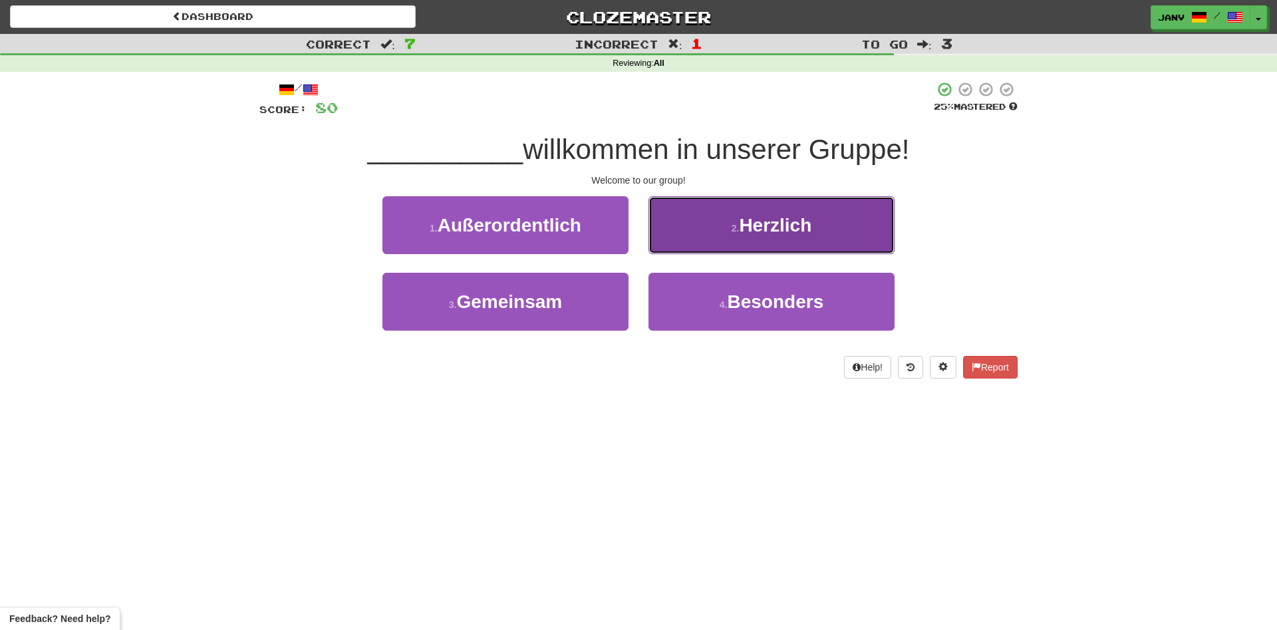
click at [775, 247] on button "2 . Herzlich" at bounding box center [771, 225] width 246 height 58
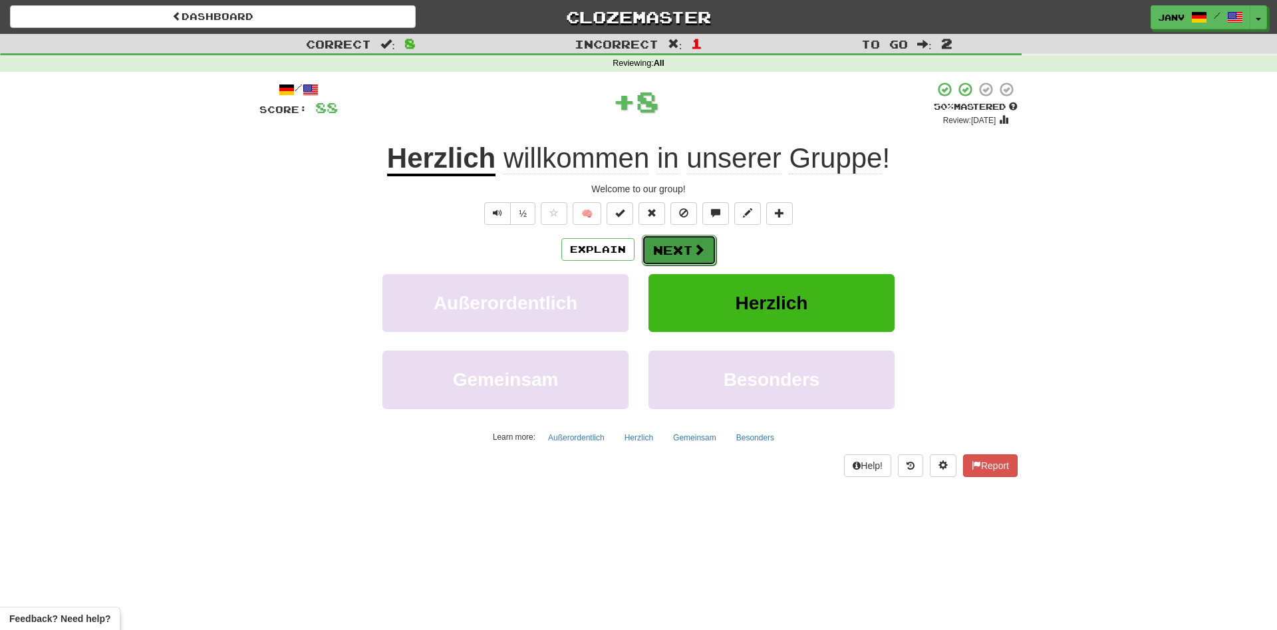
click at [698, 253] on span at bounding box center [699, 249] width 12 height 12
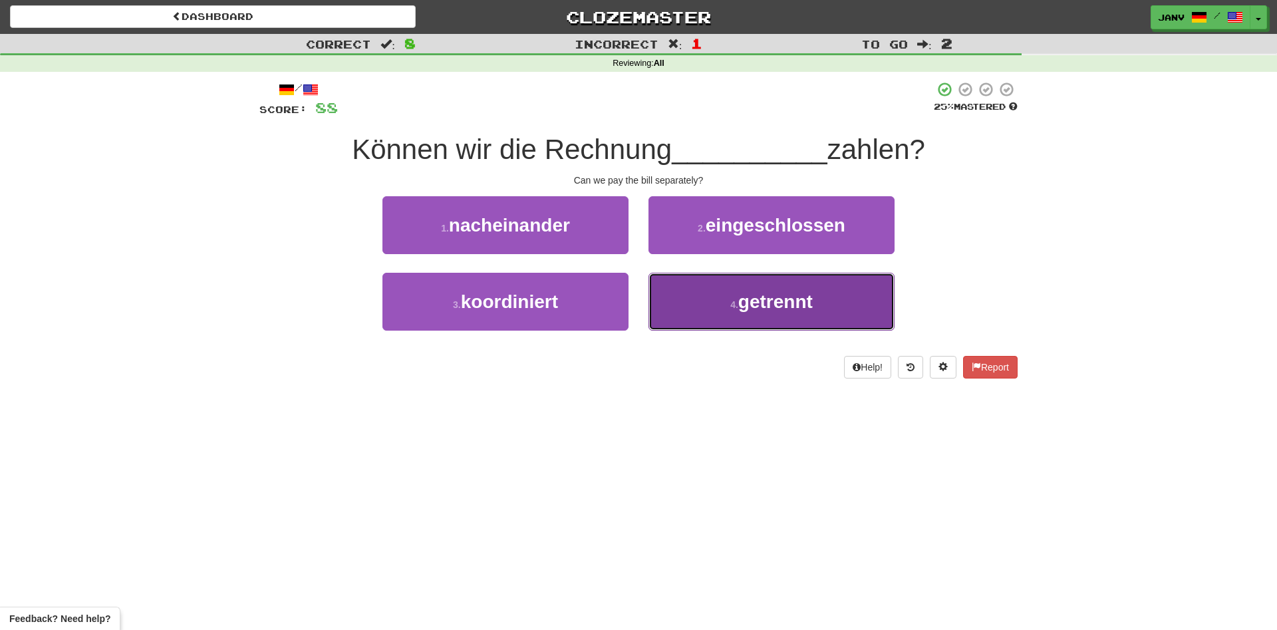
click at [781, 297] on span "getrennt" at bounding box center [775, 301] width 74 height 21
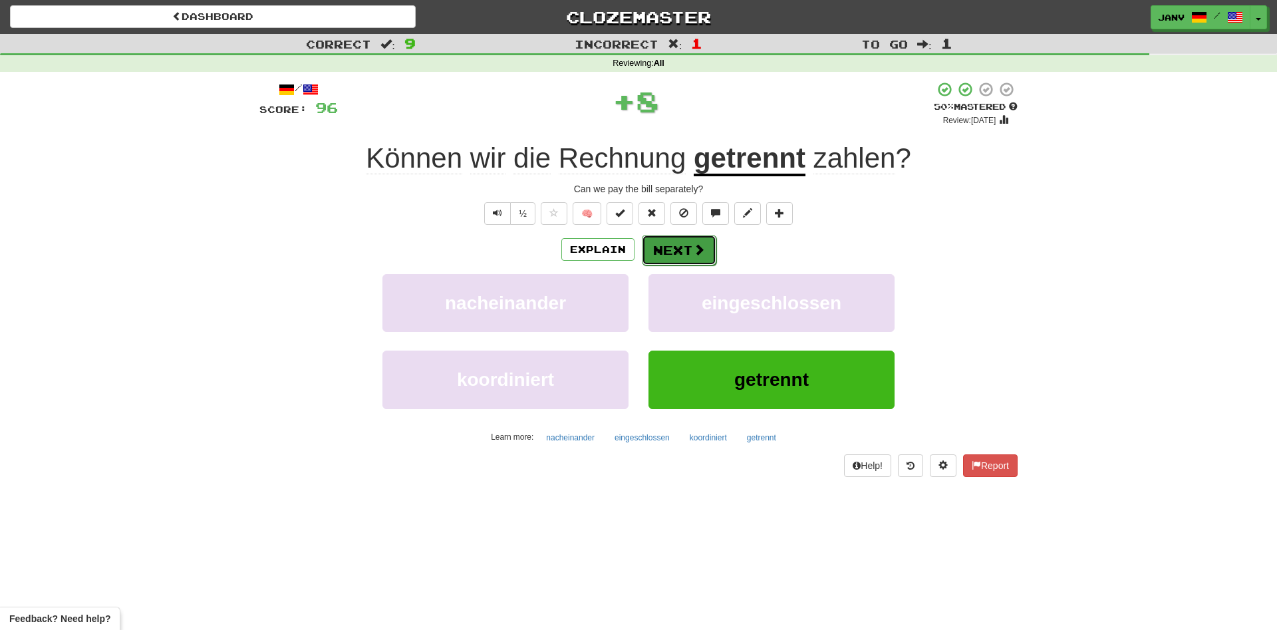
click at [706, 250] on button "Next" at bounding box center [679, 250] width 74 height 31
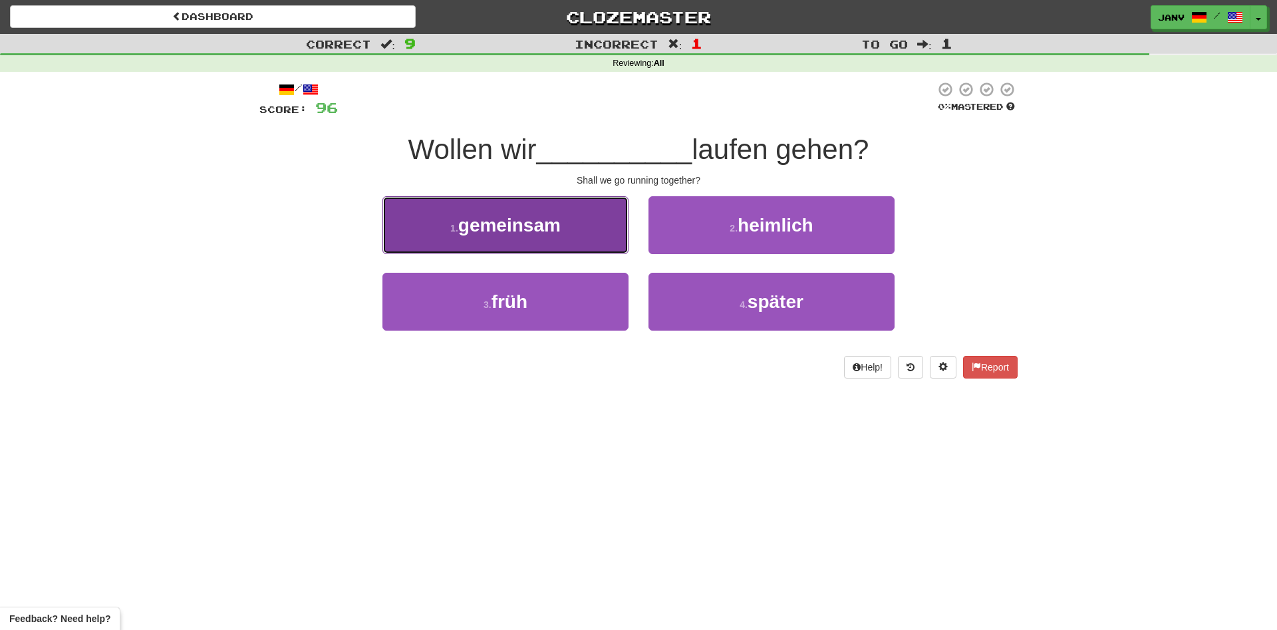
click at [601, 232] on button "1 . gemeinsam" at bounding box center [505, 225] width 246 height 58
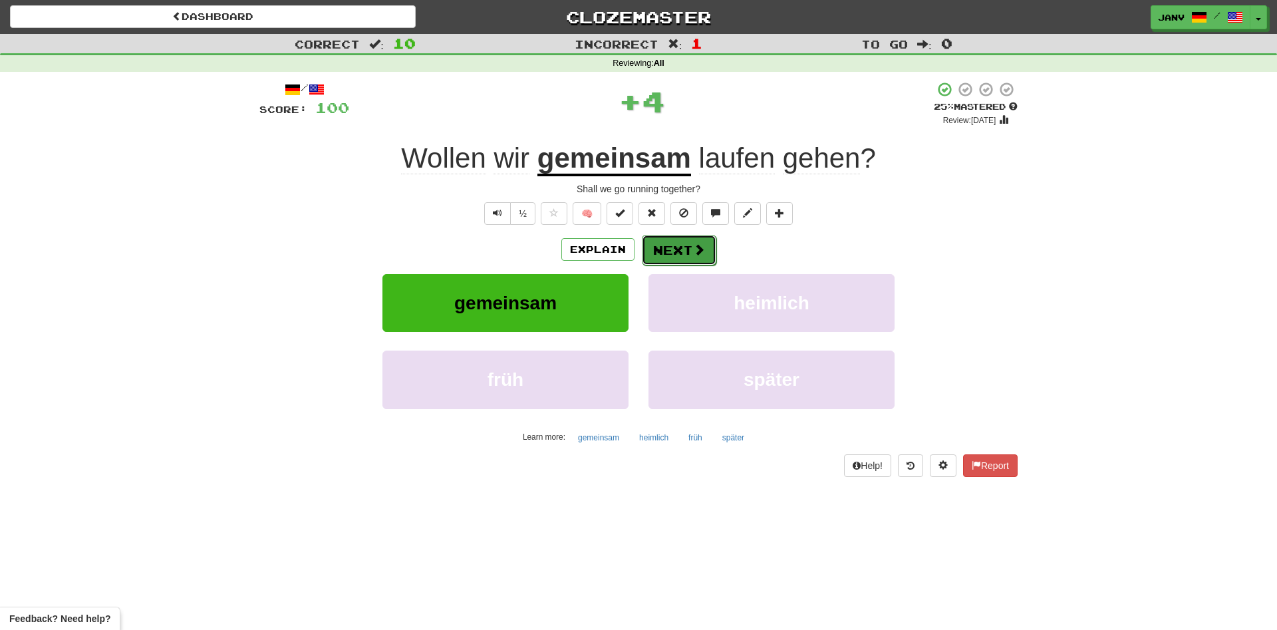
click at [693, 249] on span at bounding box center [699, 249] width 12 height 12
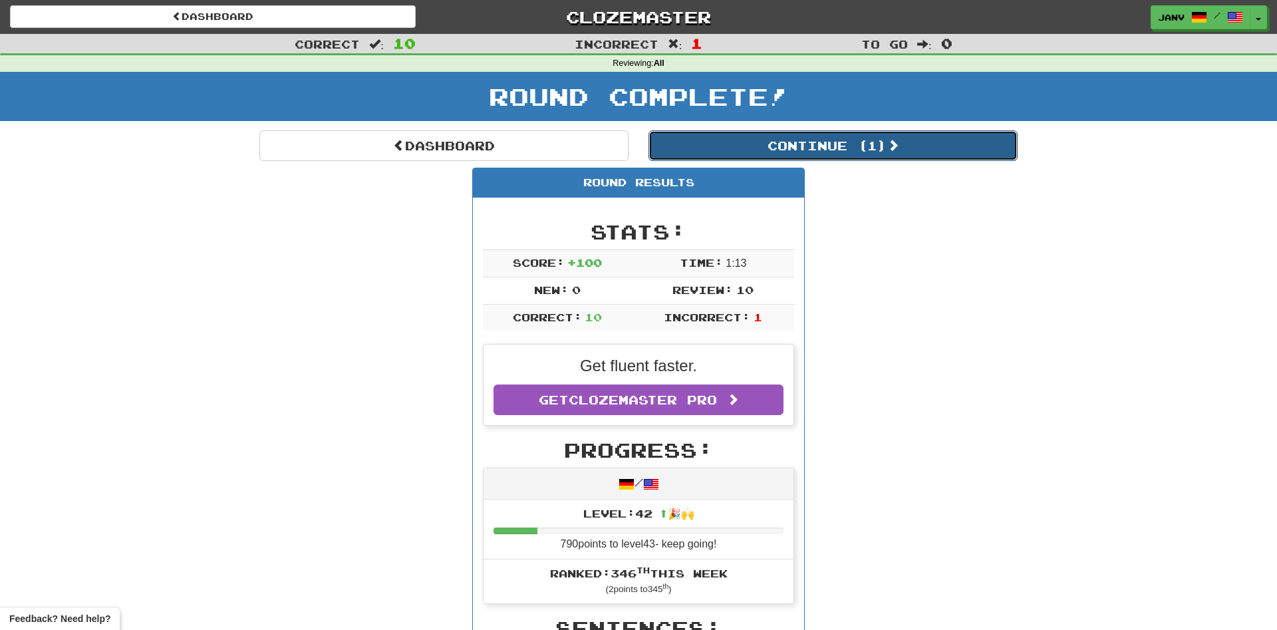
click at [848, 154] on button "Continue ( 1 )" at bounding box center [832, 145] width 369 height 31
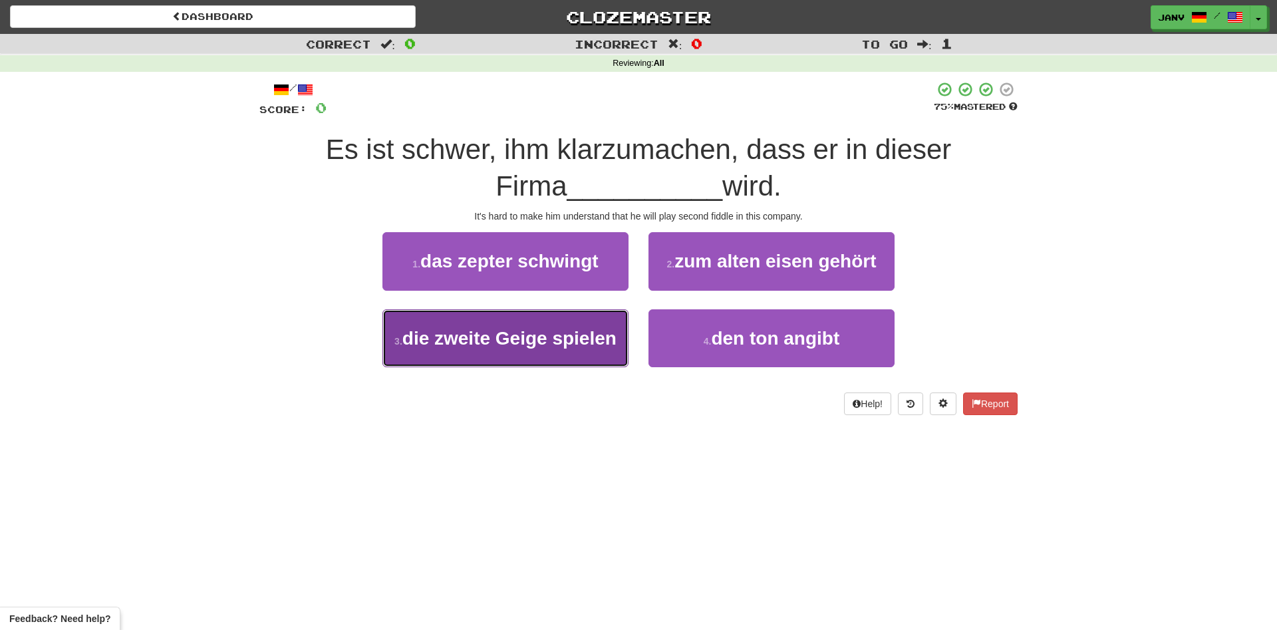
click at [513, 339] on span "die zweite Geige spielen" at bounding box center [509, 338] width 214 height 21
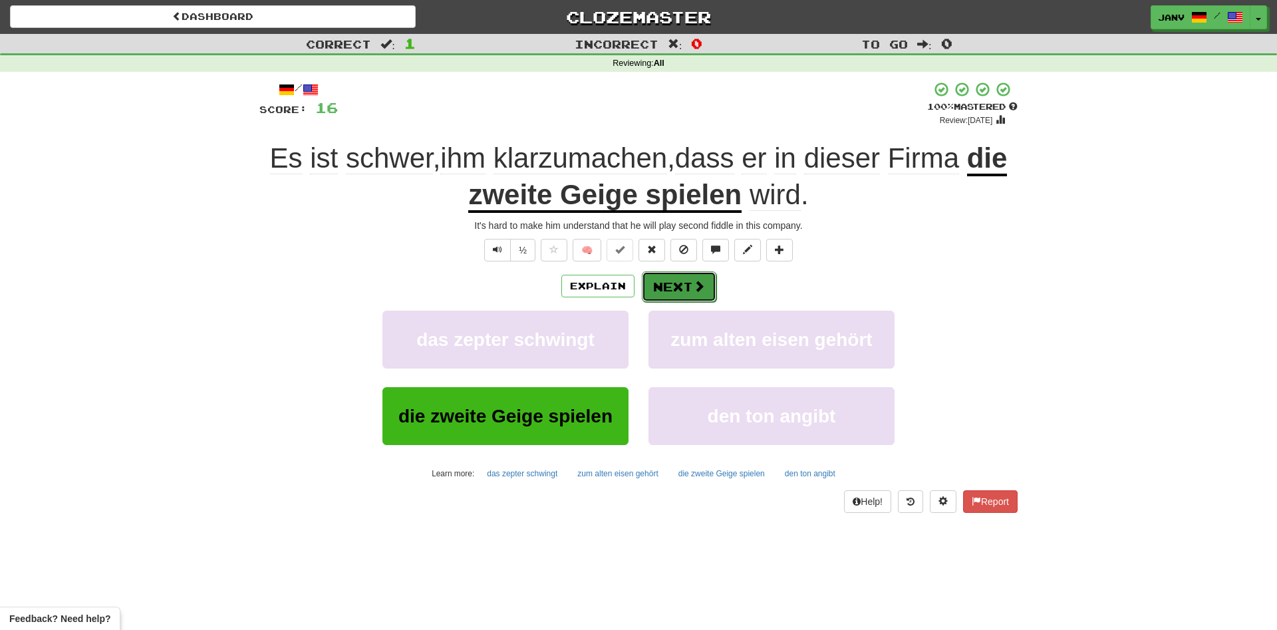
click at [705, 288] on button "Next" at bounding box center [679, 286] width 74 height 31
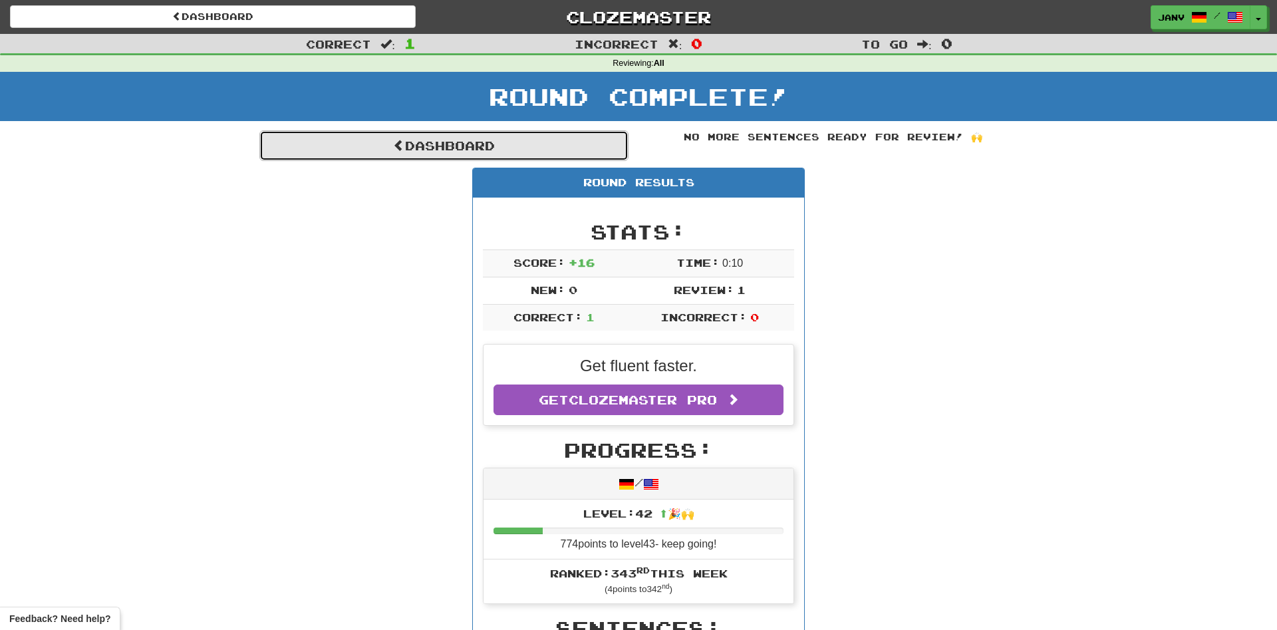
click at [505, 138] on link "Dashboard" at bounding box center [443, 145] width 369 height 31
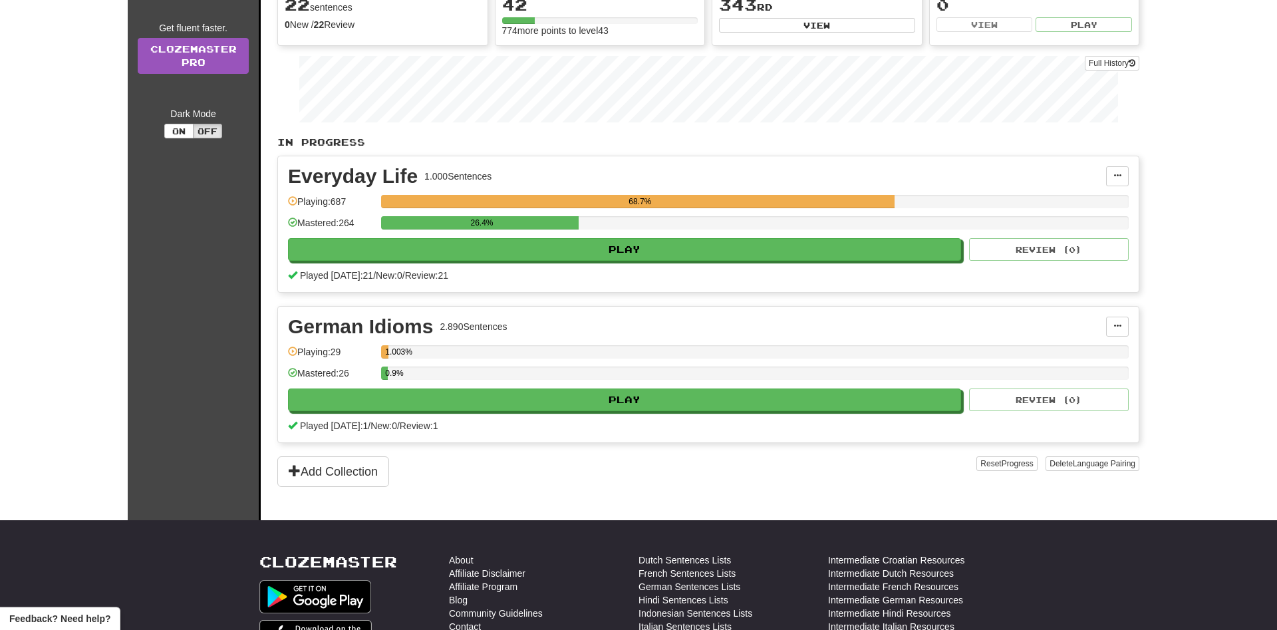
scroll to position [203, 0]
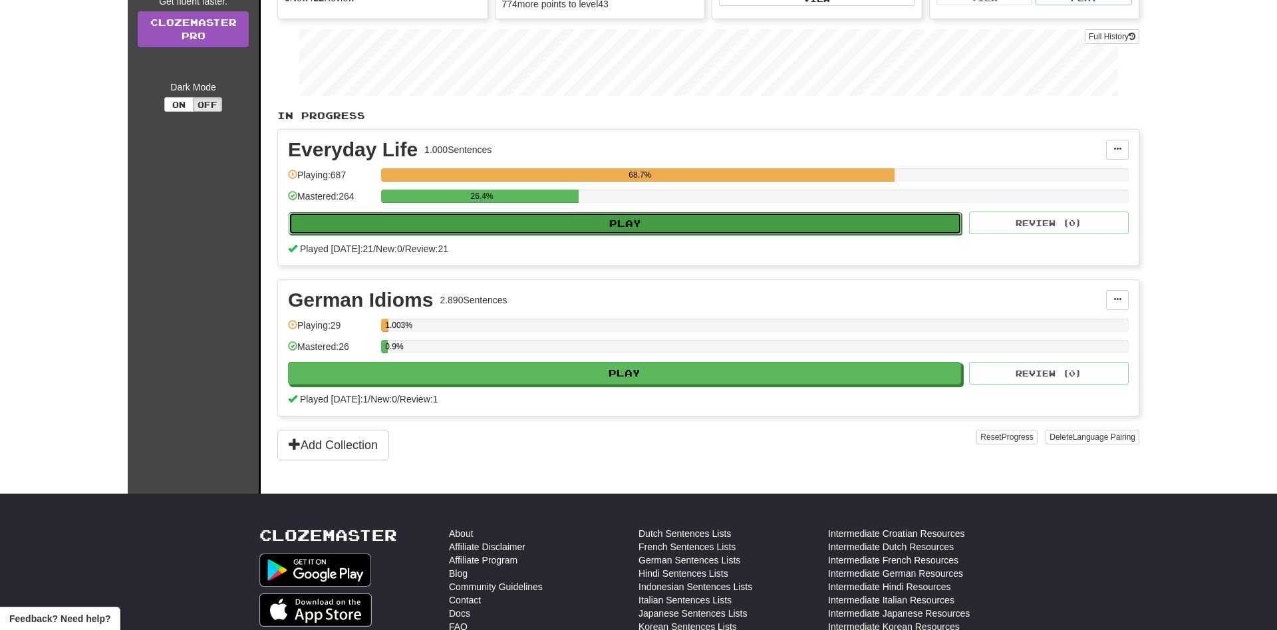
click at [687, 231] on button "Play" at bounding box center [625, 223] width 673 height 23
select select "**"
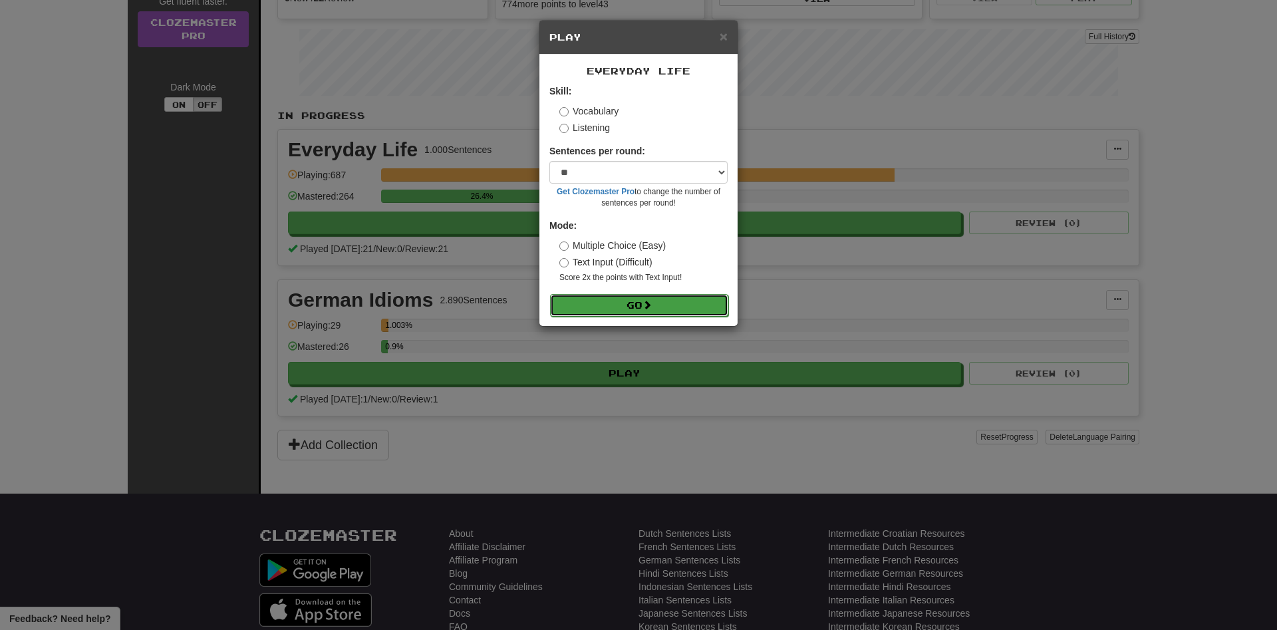
click at [657, 305] on button "Go" at bounding box center [639, 305] width 178 height 23
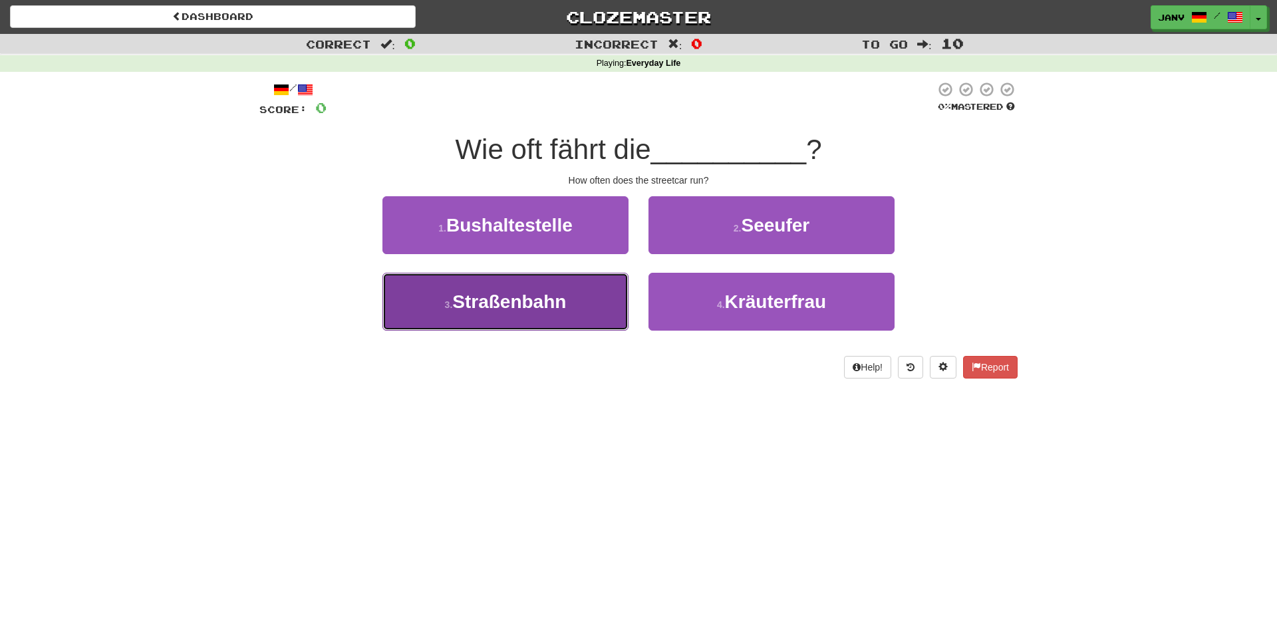
click at [568, 301] on button "3 . Straßenbahn" at bounding box center [505, 302] width 246 height 58
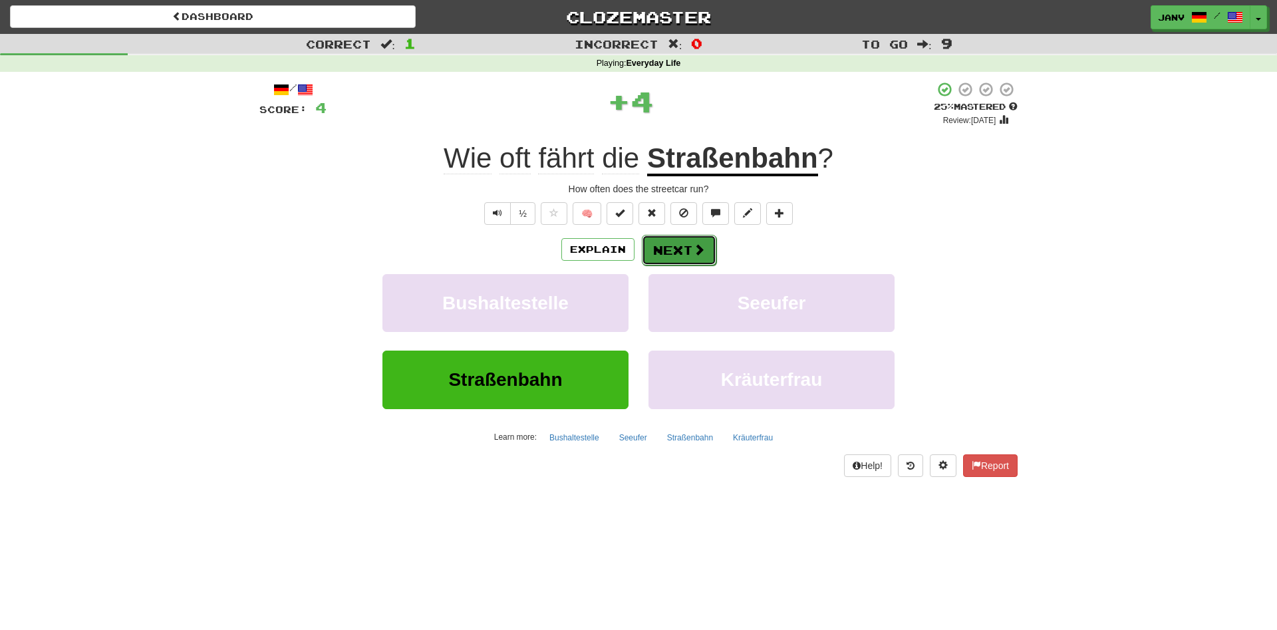
click at [678, 249] on button "Next" at bounding box center [679, 250] width 74 height 31
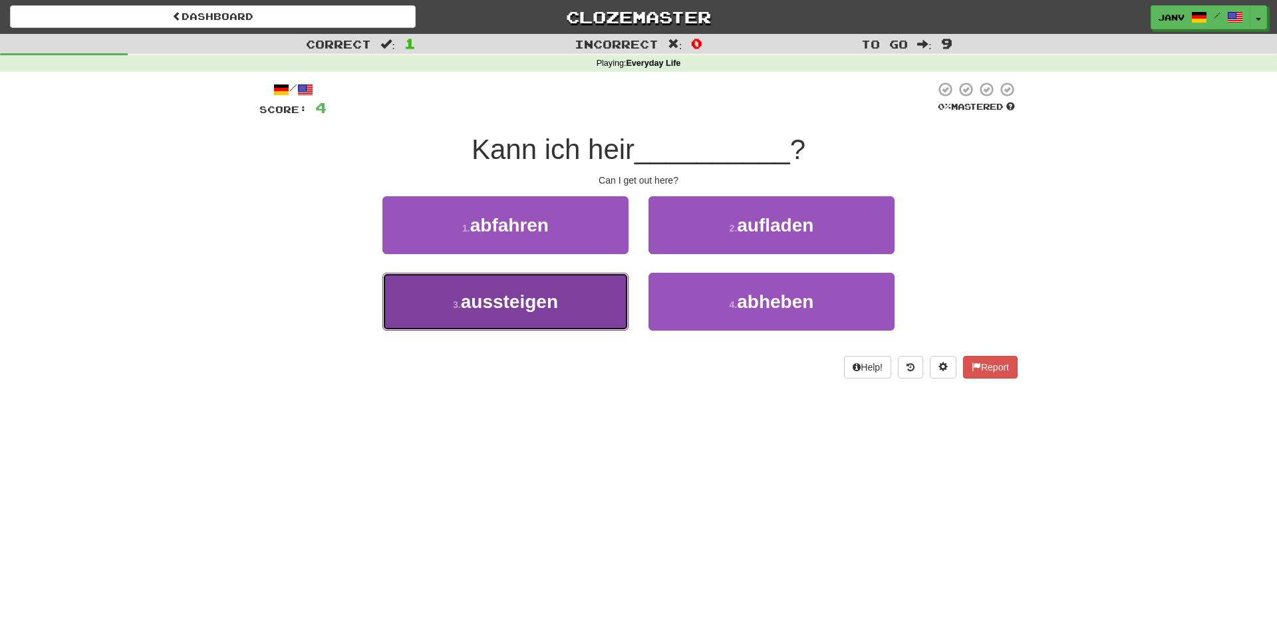
click at [551, 302] on span "aussteigen" at bounding box center [509, 301] width 97 height 21
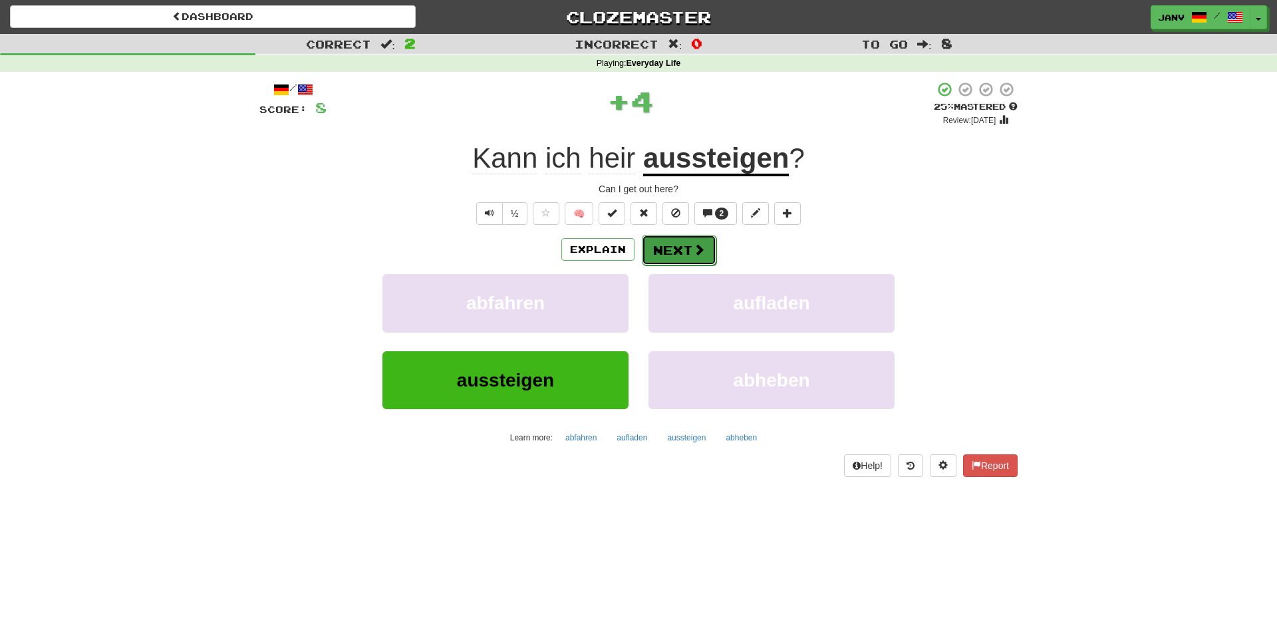
click at [684, 246] on button "Next" at bounding box center [679, 250] width 74 height 31
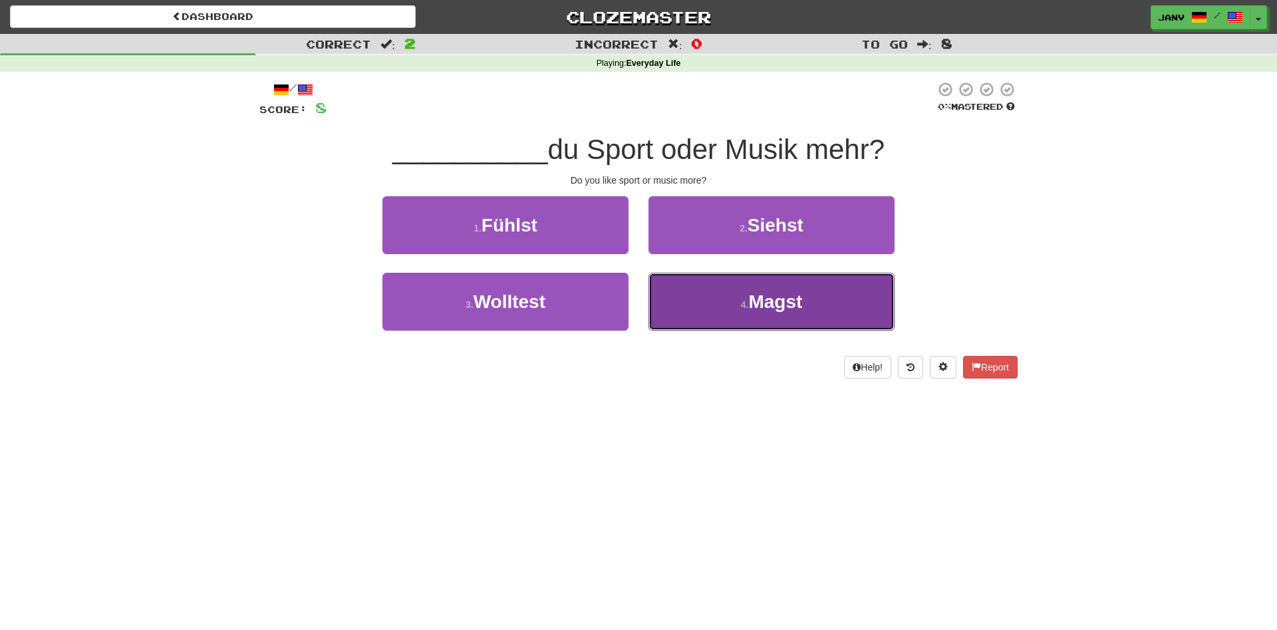
click at [737, 306] on button "4 . Magst" at bounding box center [771, 302] width 246 height 58
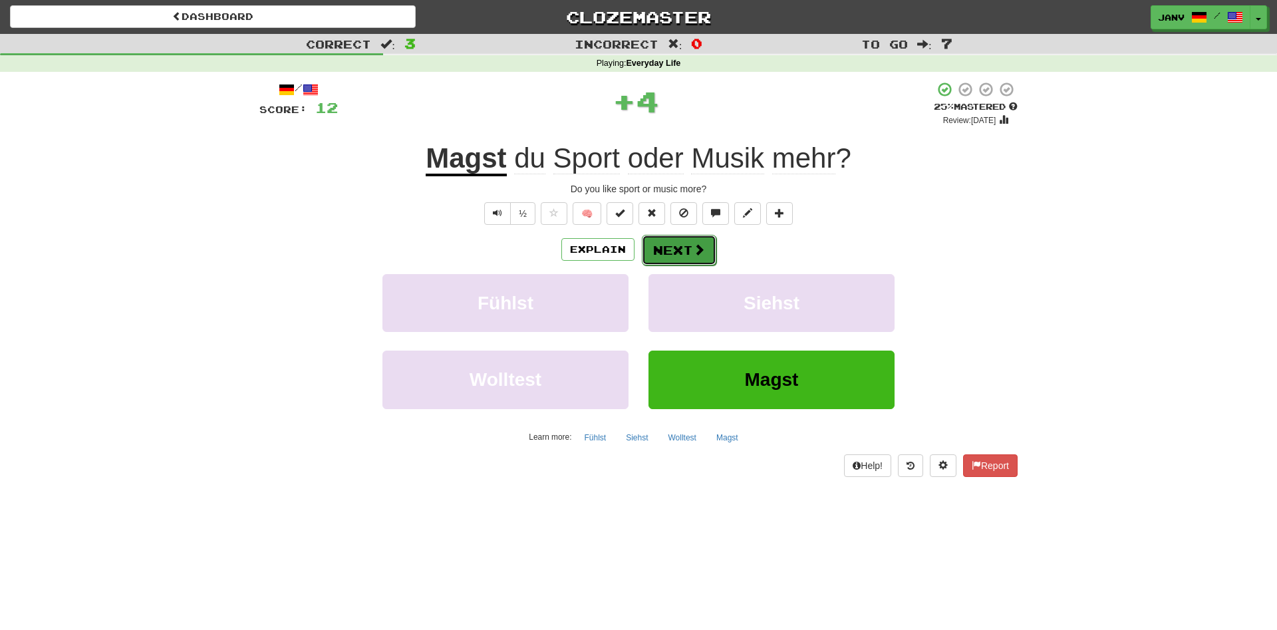
click at [693, 249] on span at bounding box center [699, 249] width 12 height 12
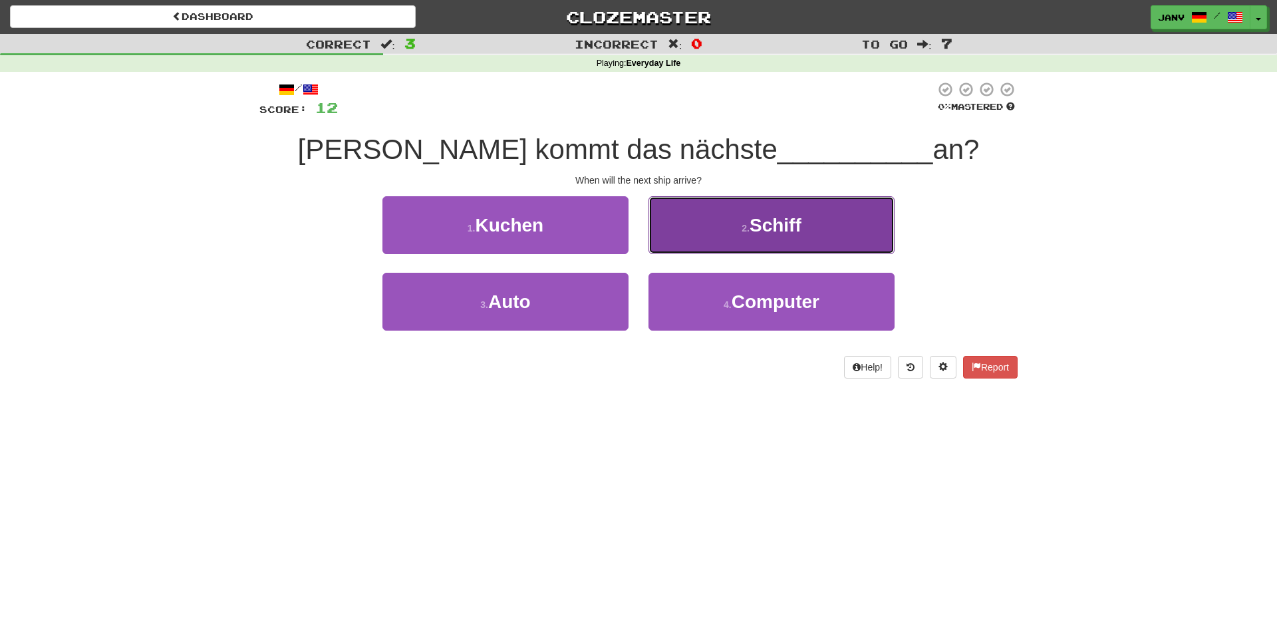
click at [745, 218] on button "2 . Schiff" at bounding box center [771, 225] width 246 height 58
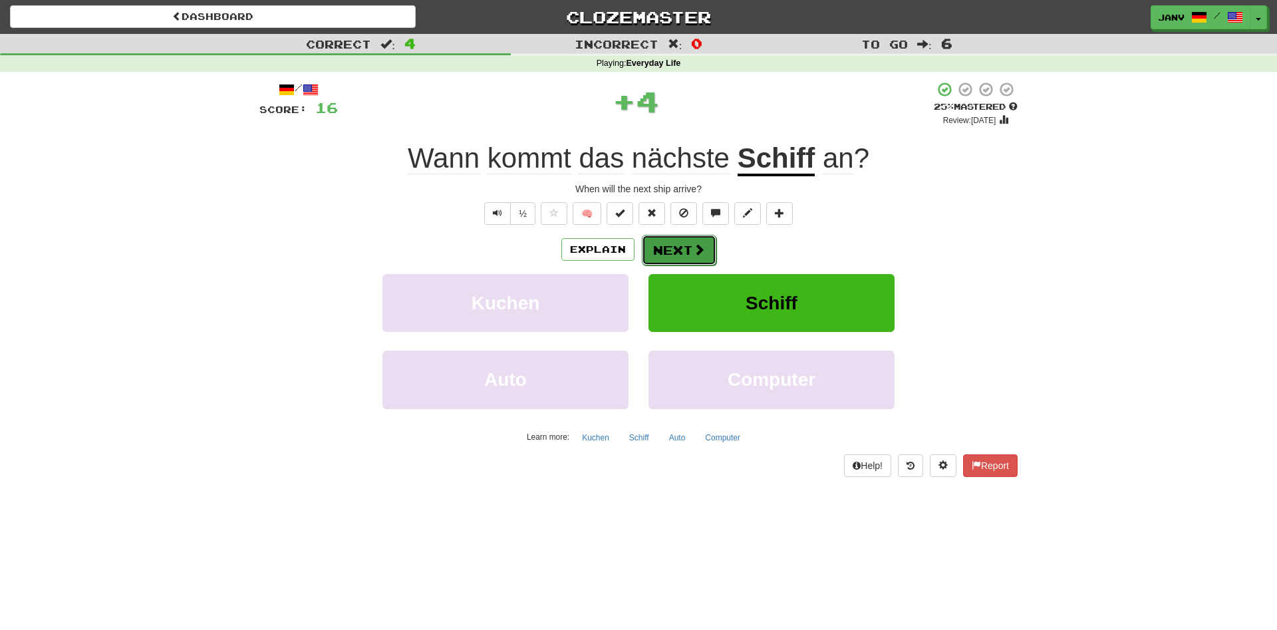
click at [678, 246] on button "Next" at bounding box center [679, 250] width 74 height 31
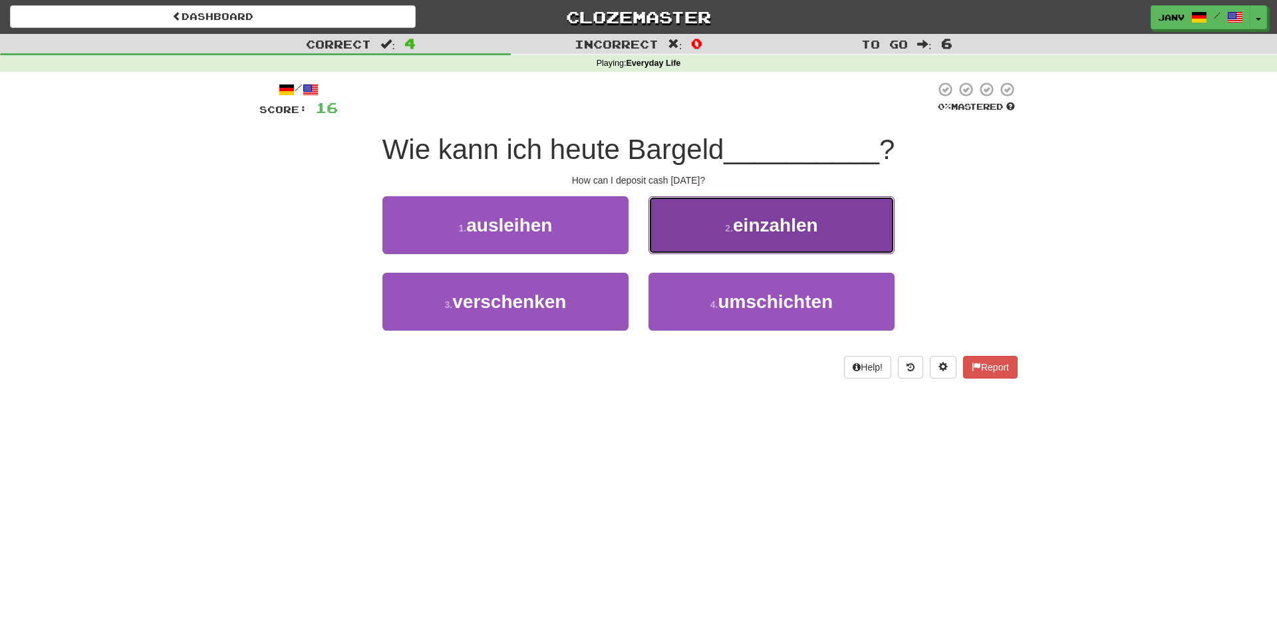
click at [771, 236] on button "2 . einzahlen" at bounding box center [771, 225] width 246 height 58
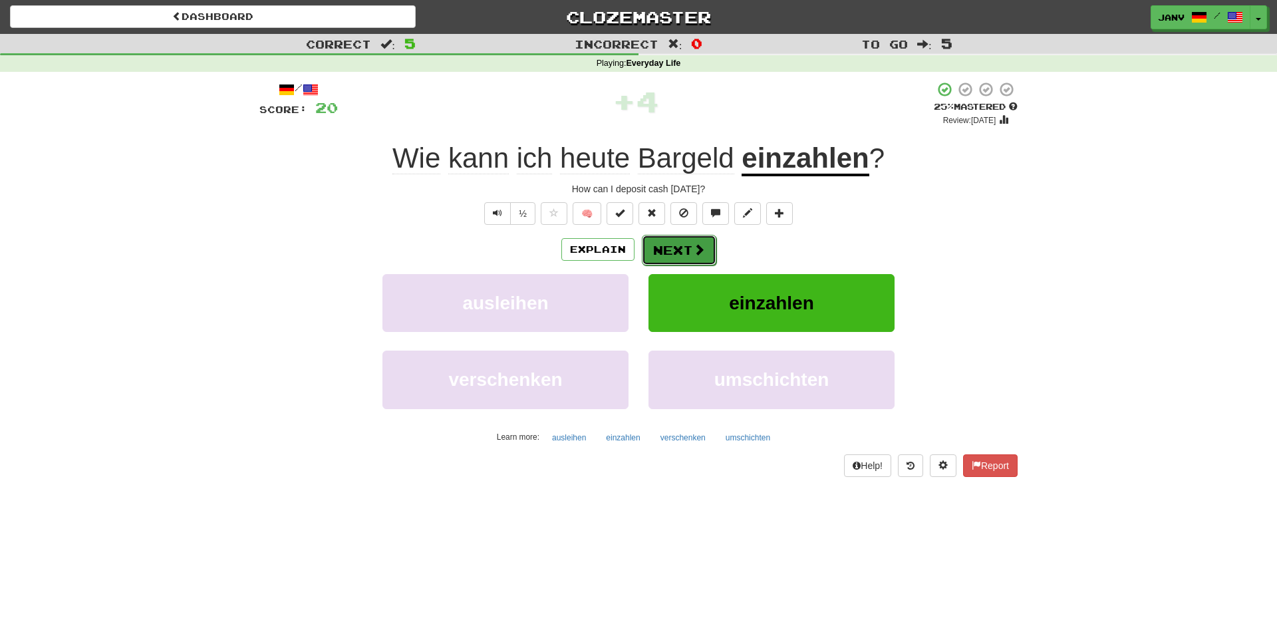
click at [679, 239] on button "Next" at bounding box center [679, 250] width 74 height 31
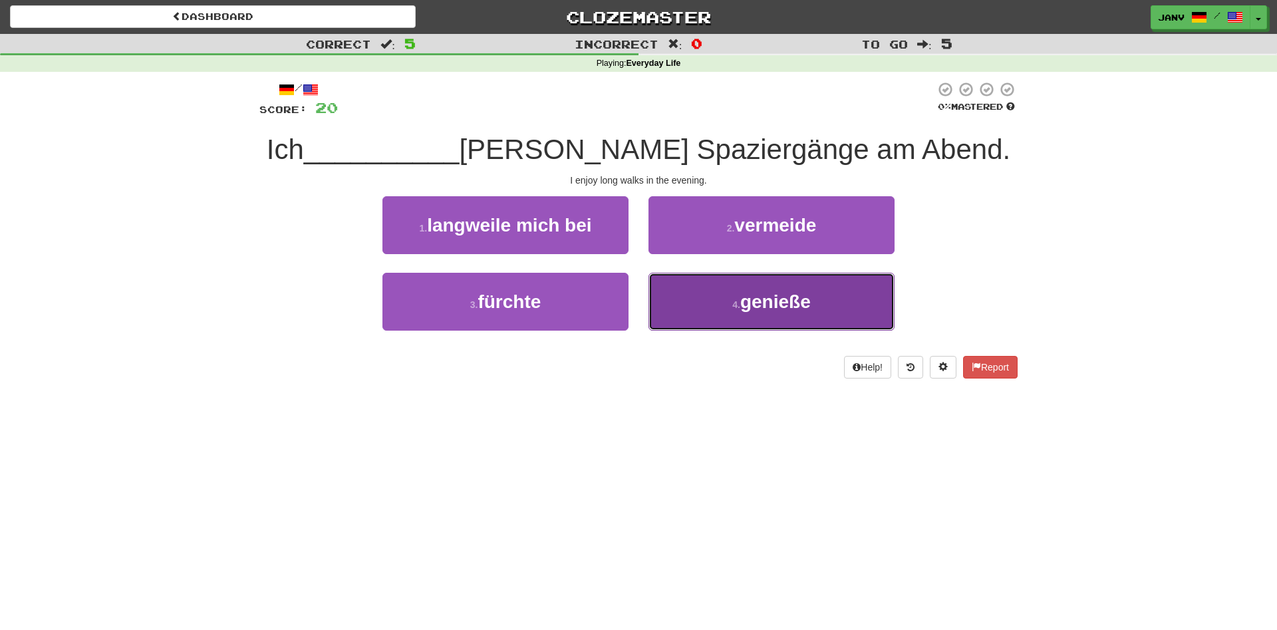
click at [753, 293] on span "genieße" at bounding box center [775, 301] width 70 height 21
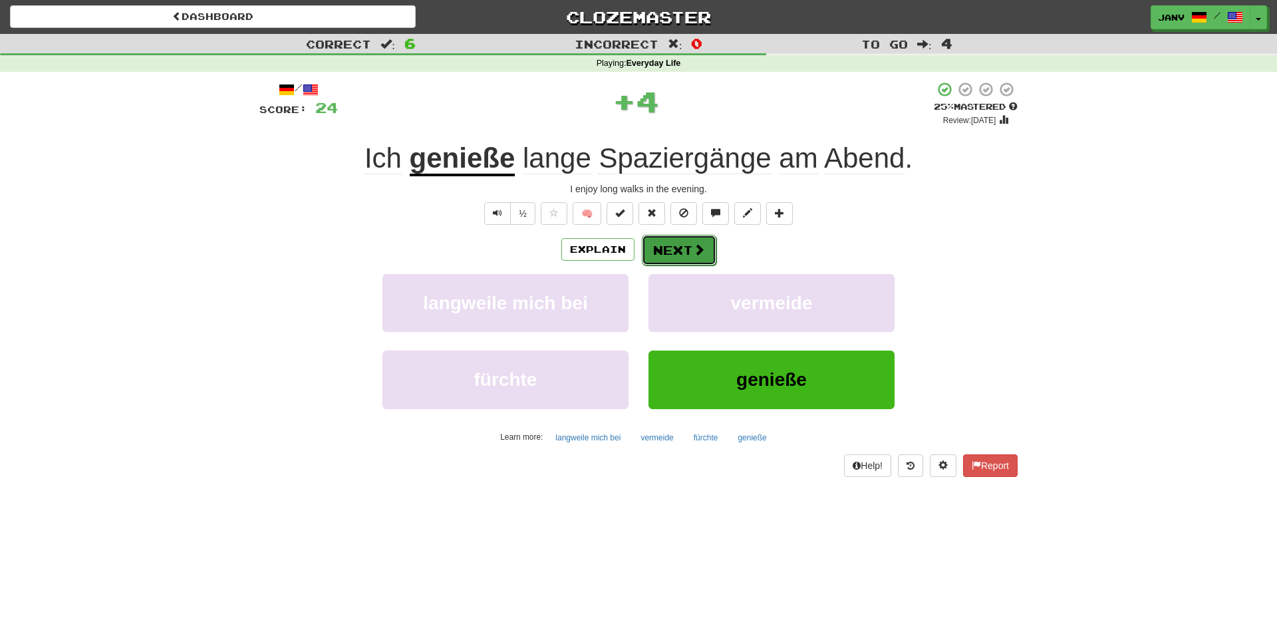
click at [675, 257] on button "Next" at bounding box center [679, 250] width 74 height 31
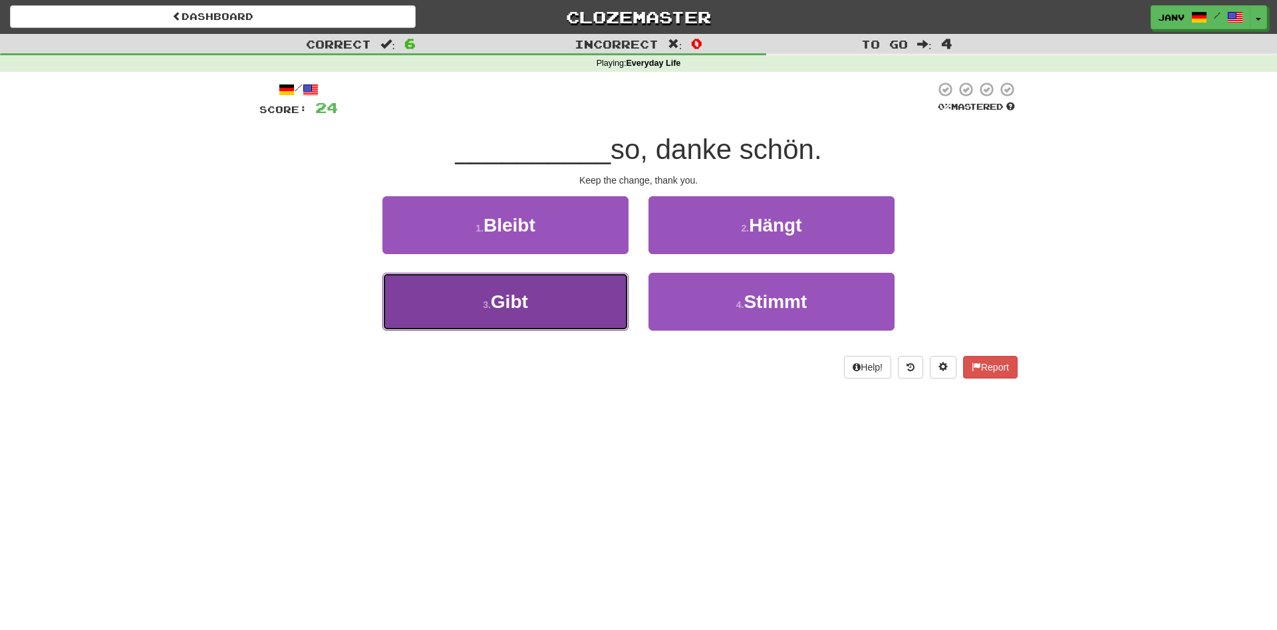
click at [543, 312] on button "3 . Gibt" at bounding box center [505, 302] width 246 height 58
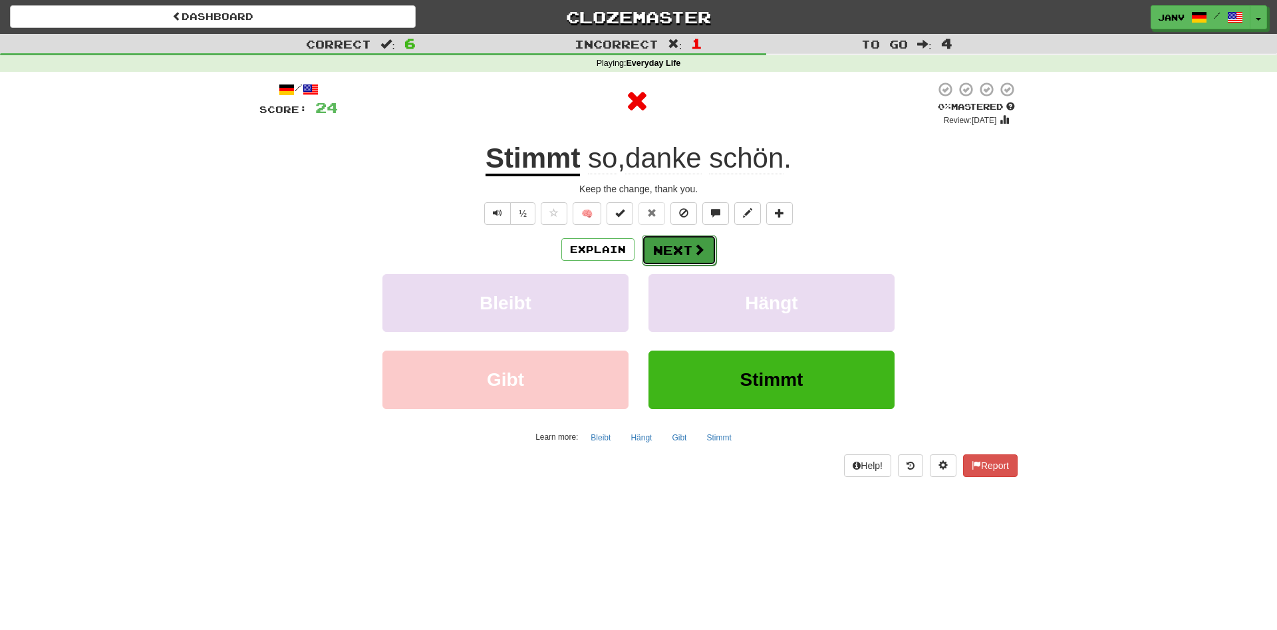
click at [676, 258] on button "Next" at bounding box center [679, 250] width 74 height 31
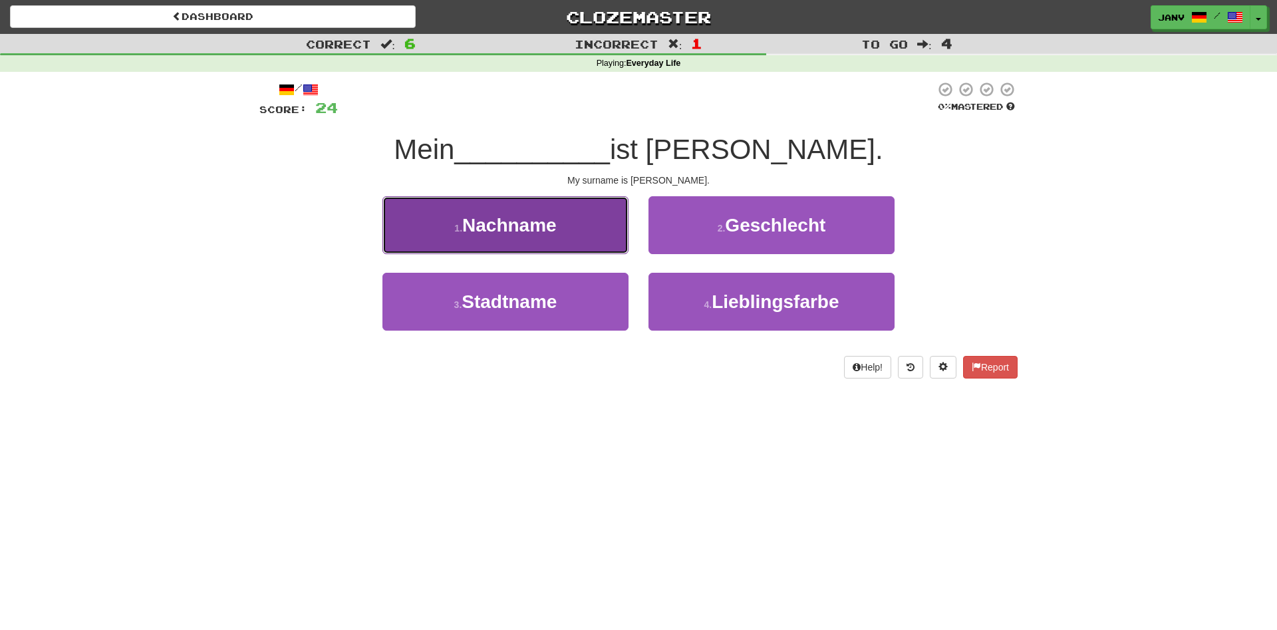
click at [601, 244] on button "1 . Nachname" at bounding box center [505, 225] width 246 height 58
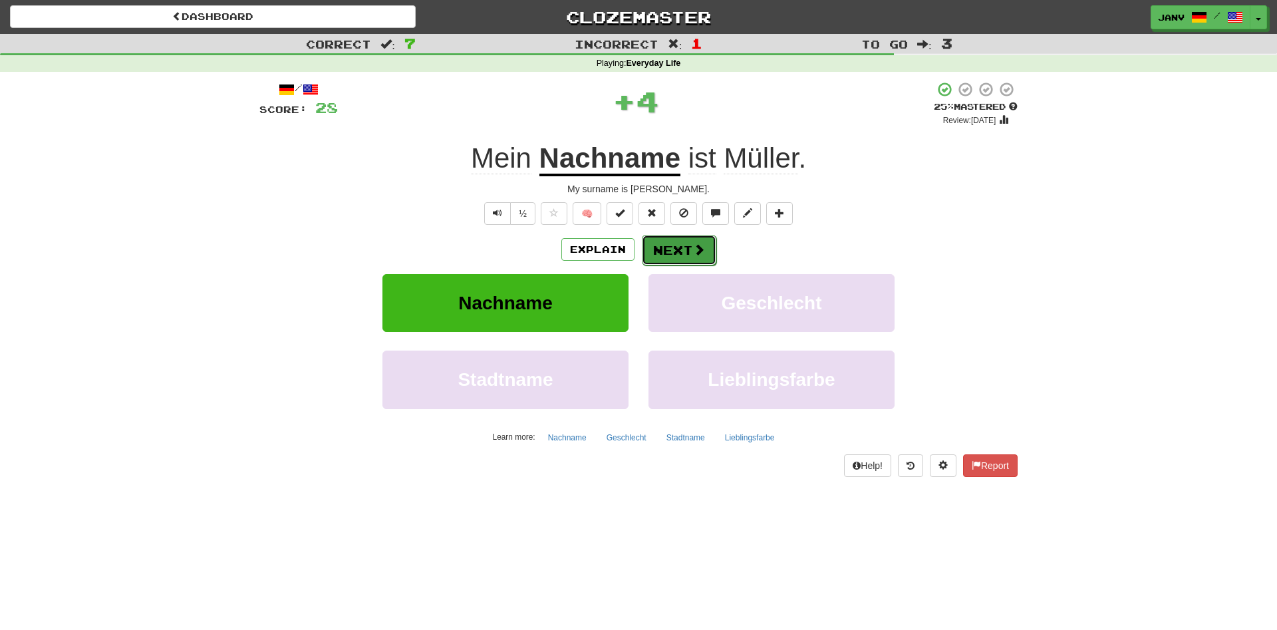
click at [690, 254] on button "Next" at bounding box center [679, 250] width 74 height 31
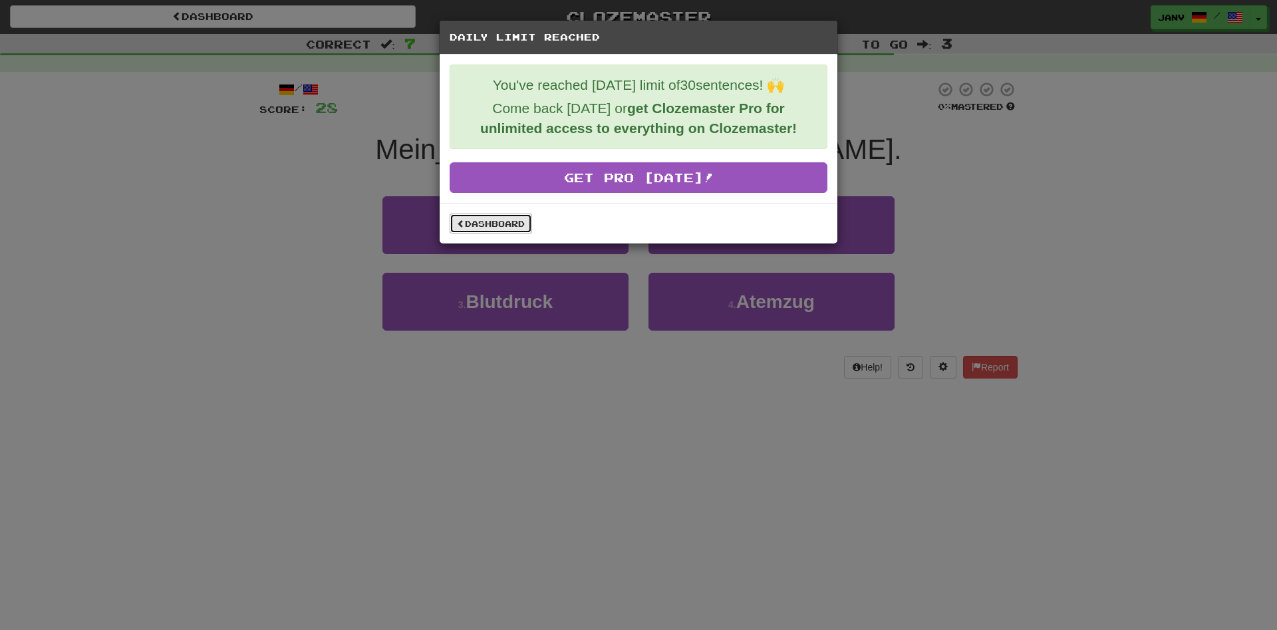
click at [515, 227] on link "Dashboard" at bounding box center [490, 223] width 82 height 20
